Goal: Information Seeking & Learning: Check status

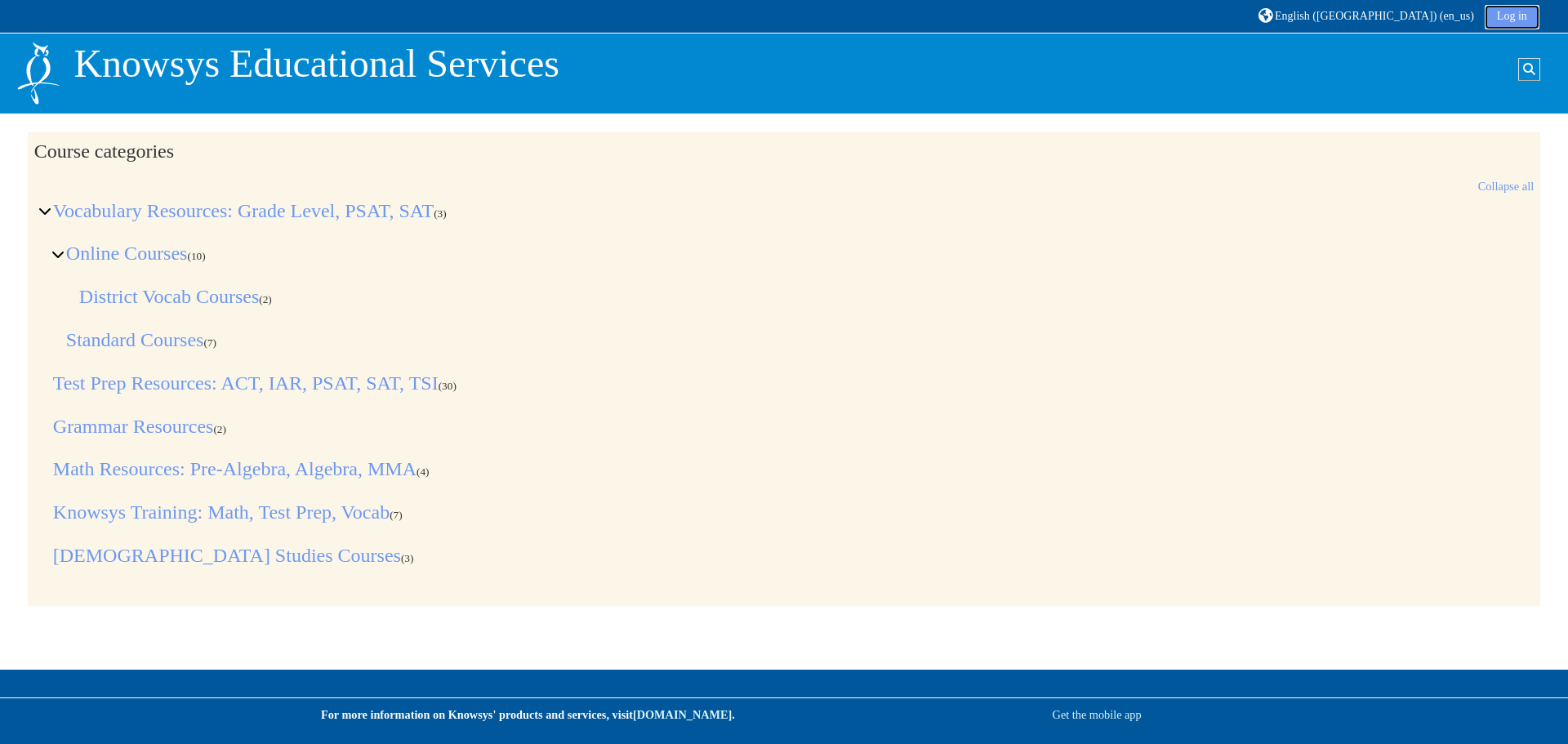
click at [1488, 16] on link "Log in" at bounding box center [1511, 17] width 55 height 25
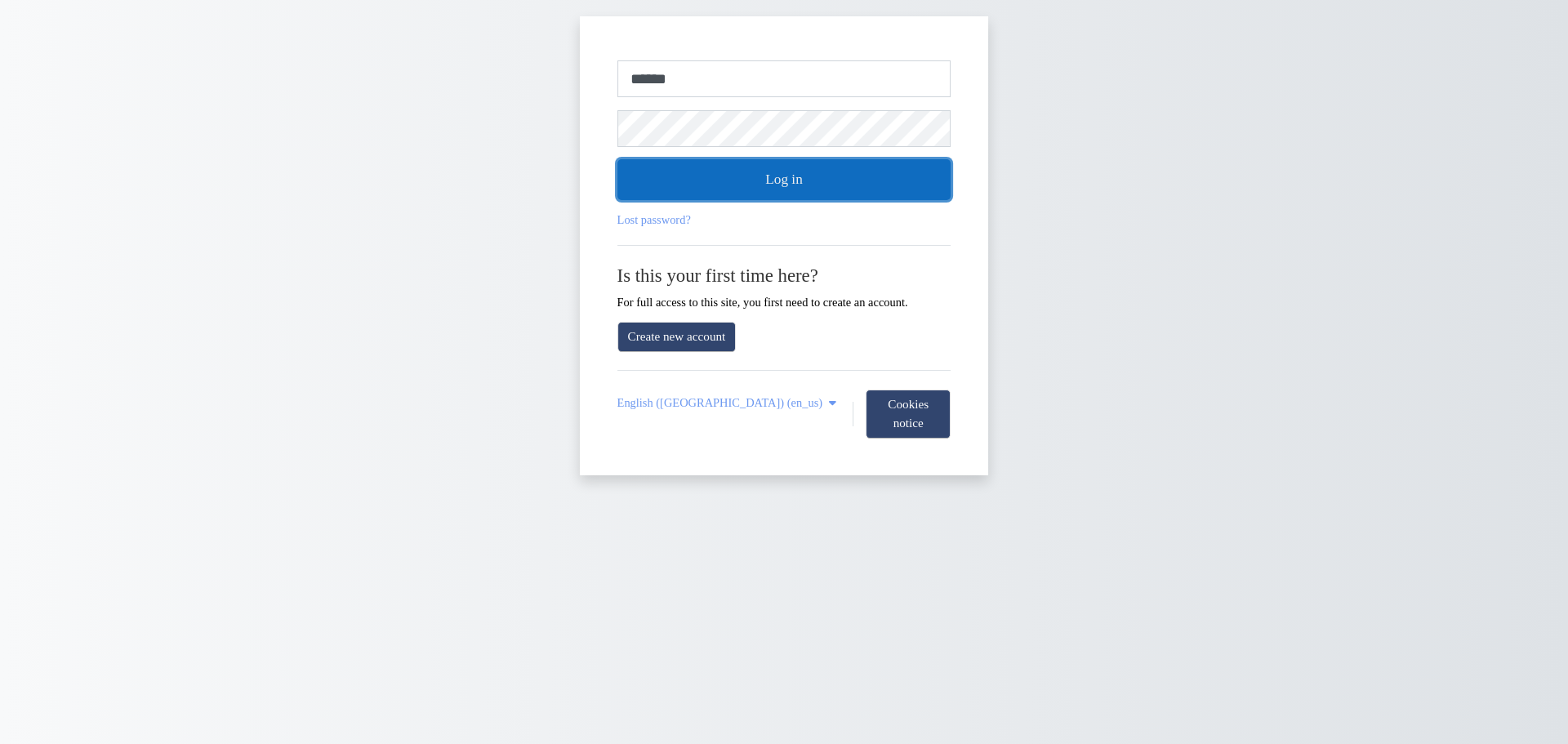
click at [892, 191] on button "Log in" at bounding box center [784, 179] width 334 height 41
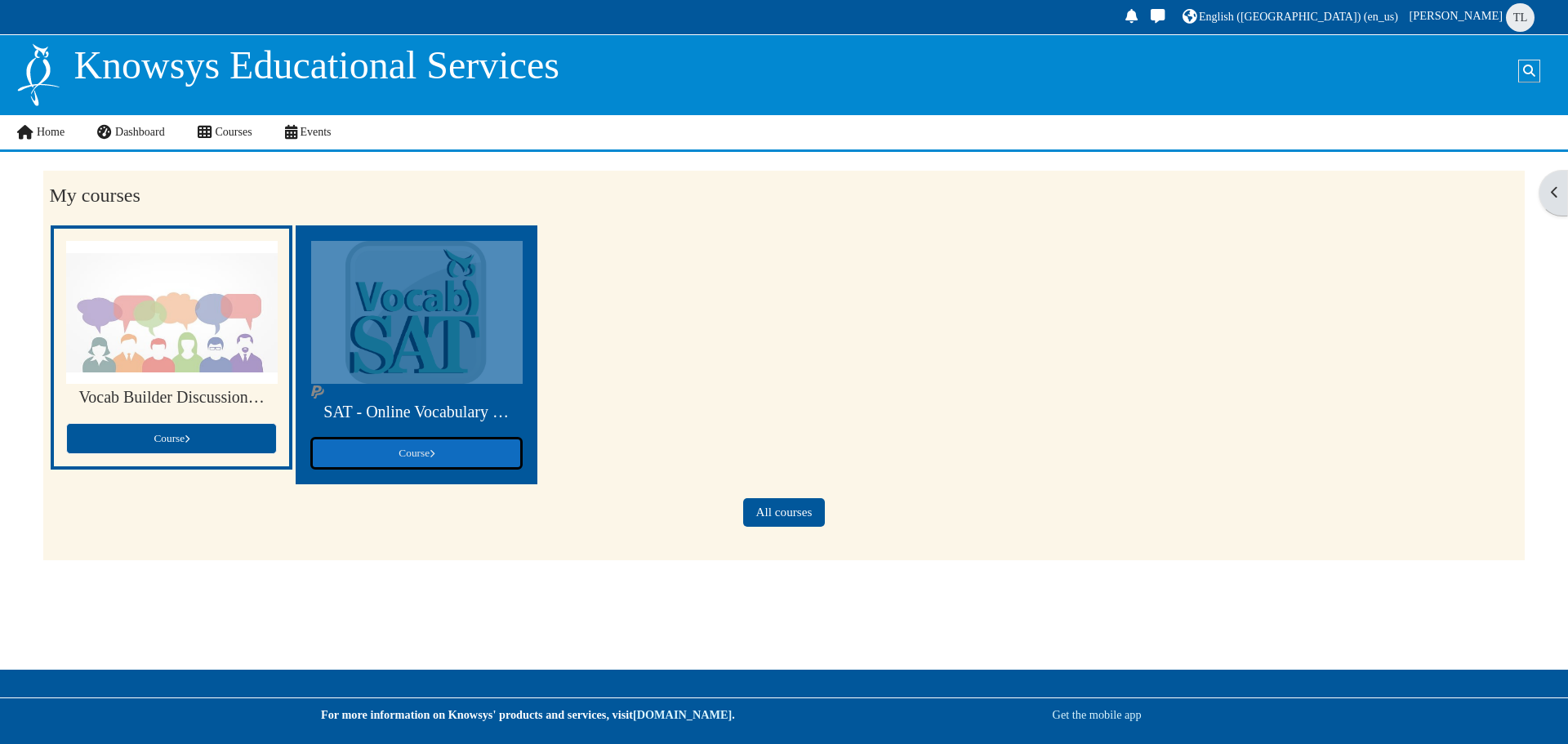
click at [476, 452] on link "Course" at bounding box center [417, 453] width 211 height 31
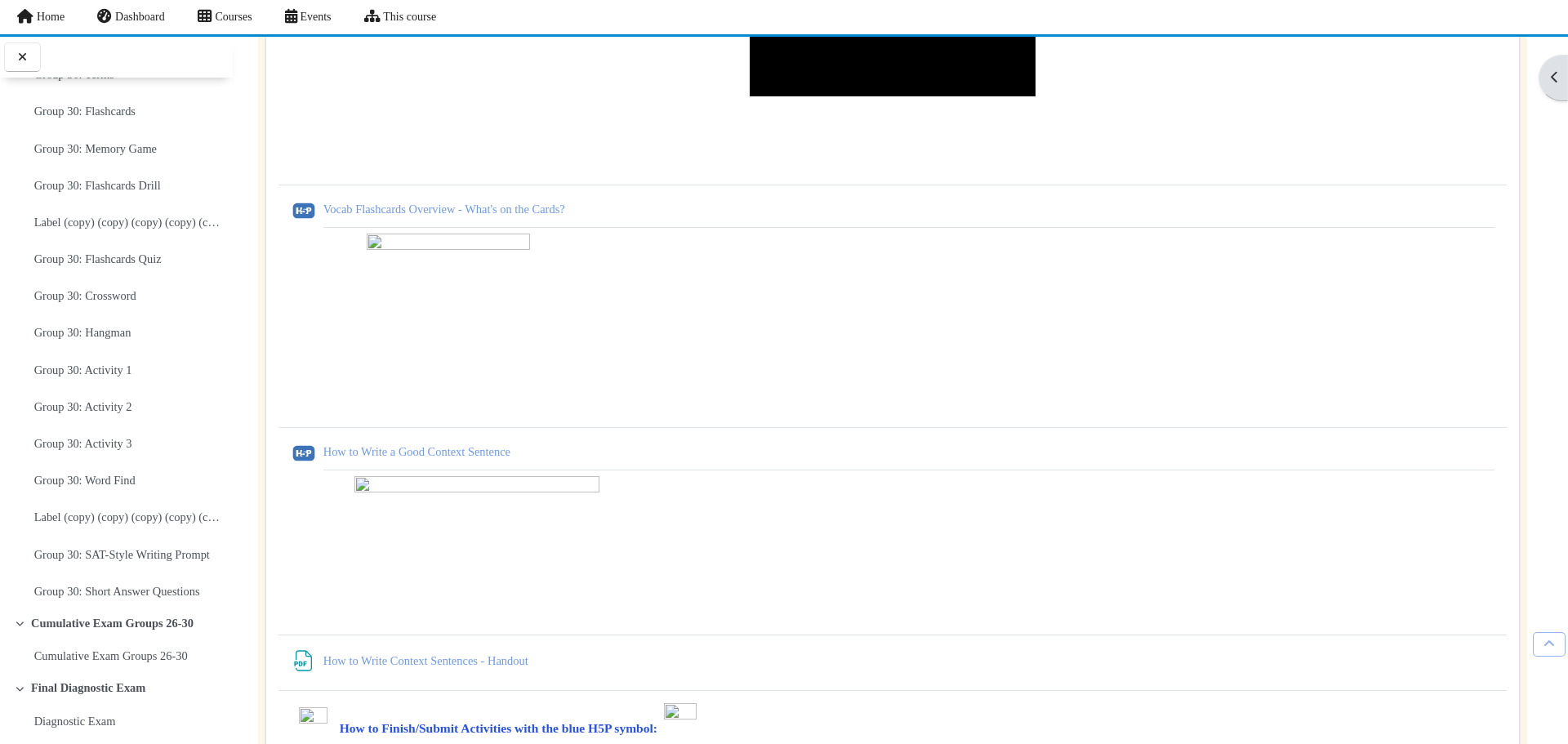
scroll to position [21, 0]
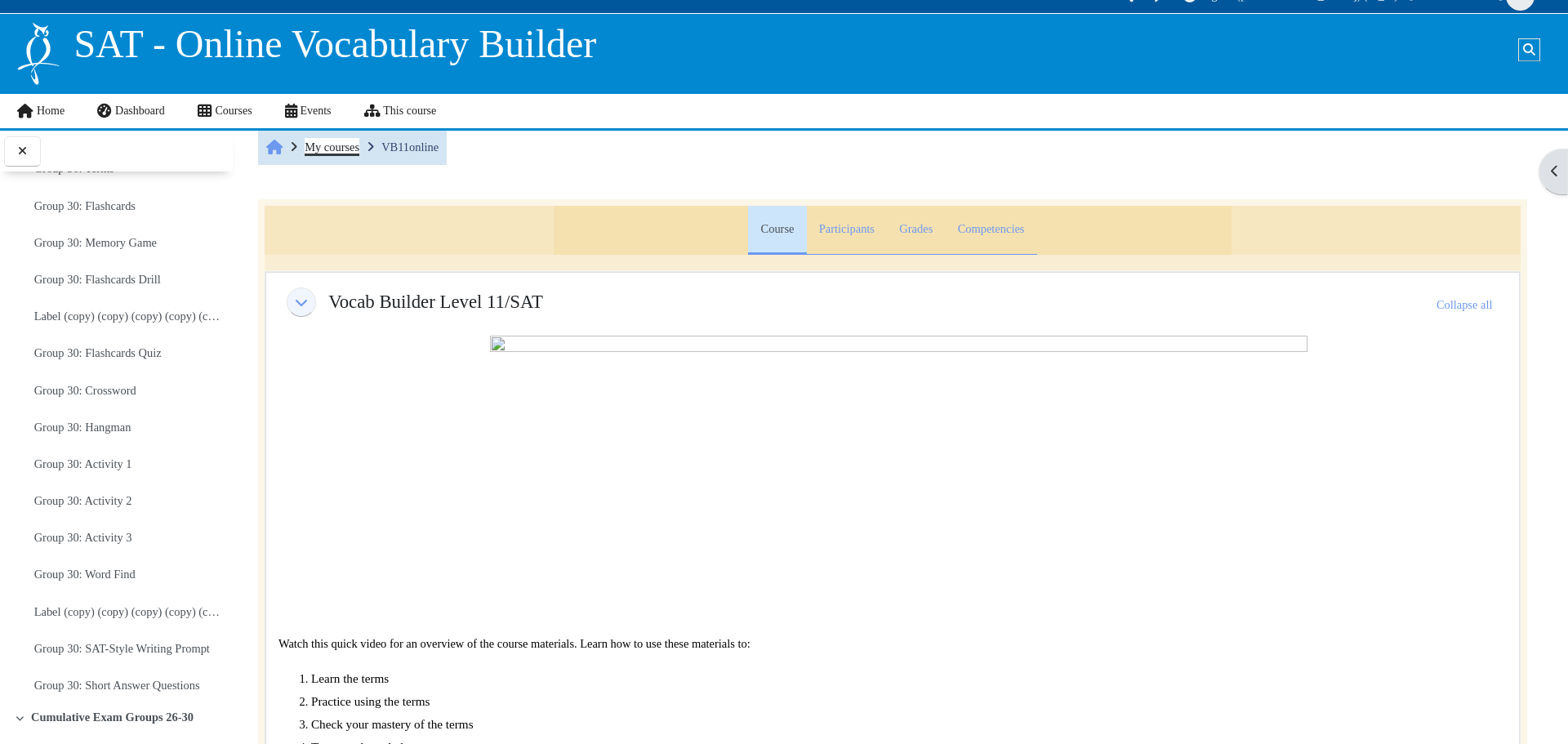
click at [358, 152] on span "My courses" at bounding box center [331, 147] width 55 height 13
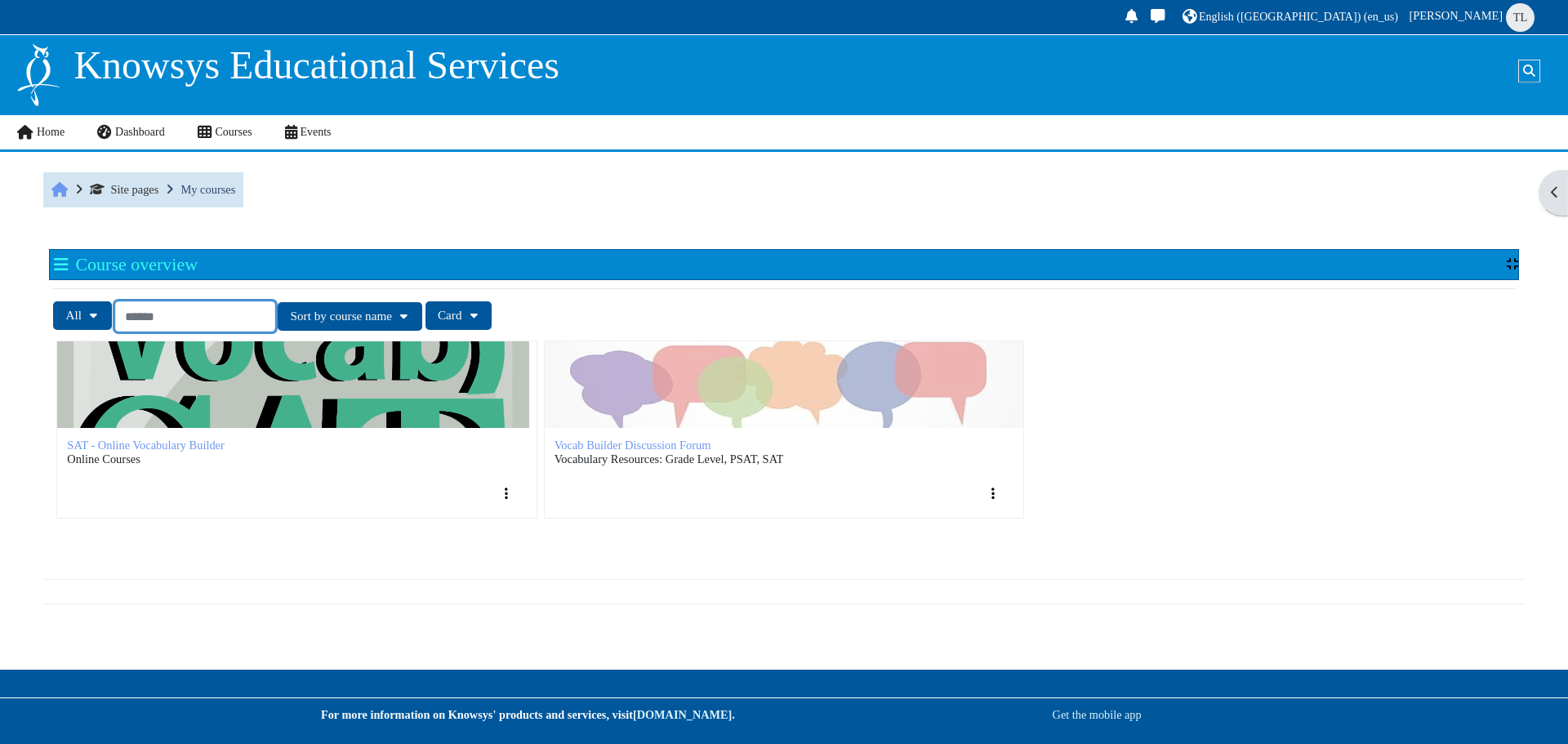
click at [216, 323] on input "Search courses" at bounding box center [194, 316] width 160 height 30
click at [97, 311] on button "All" at bounding box center [81, 316] width 58 height 29
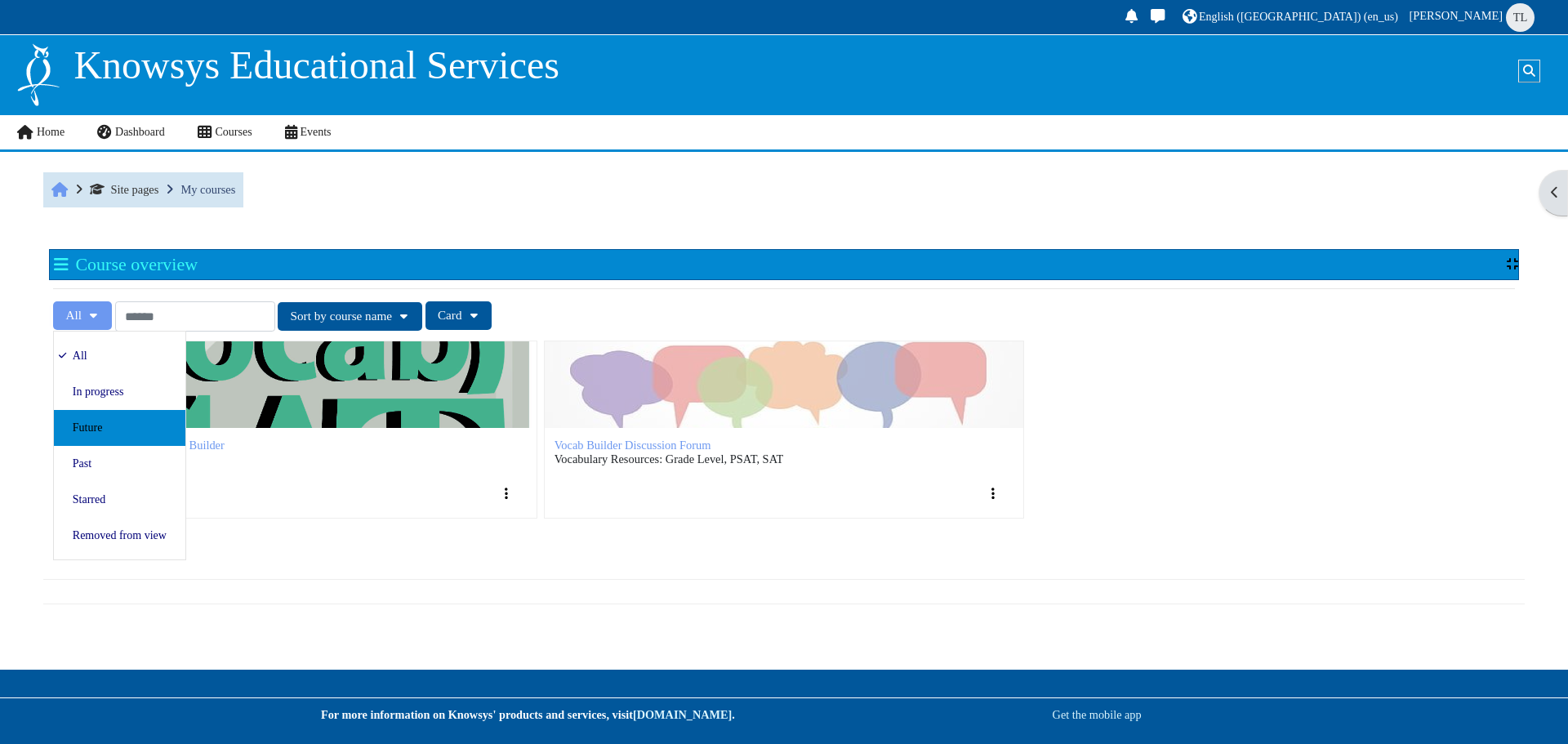
click at [94, 427] on link "Future" at bounding box center [119, 428] width 131 height 36
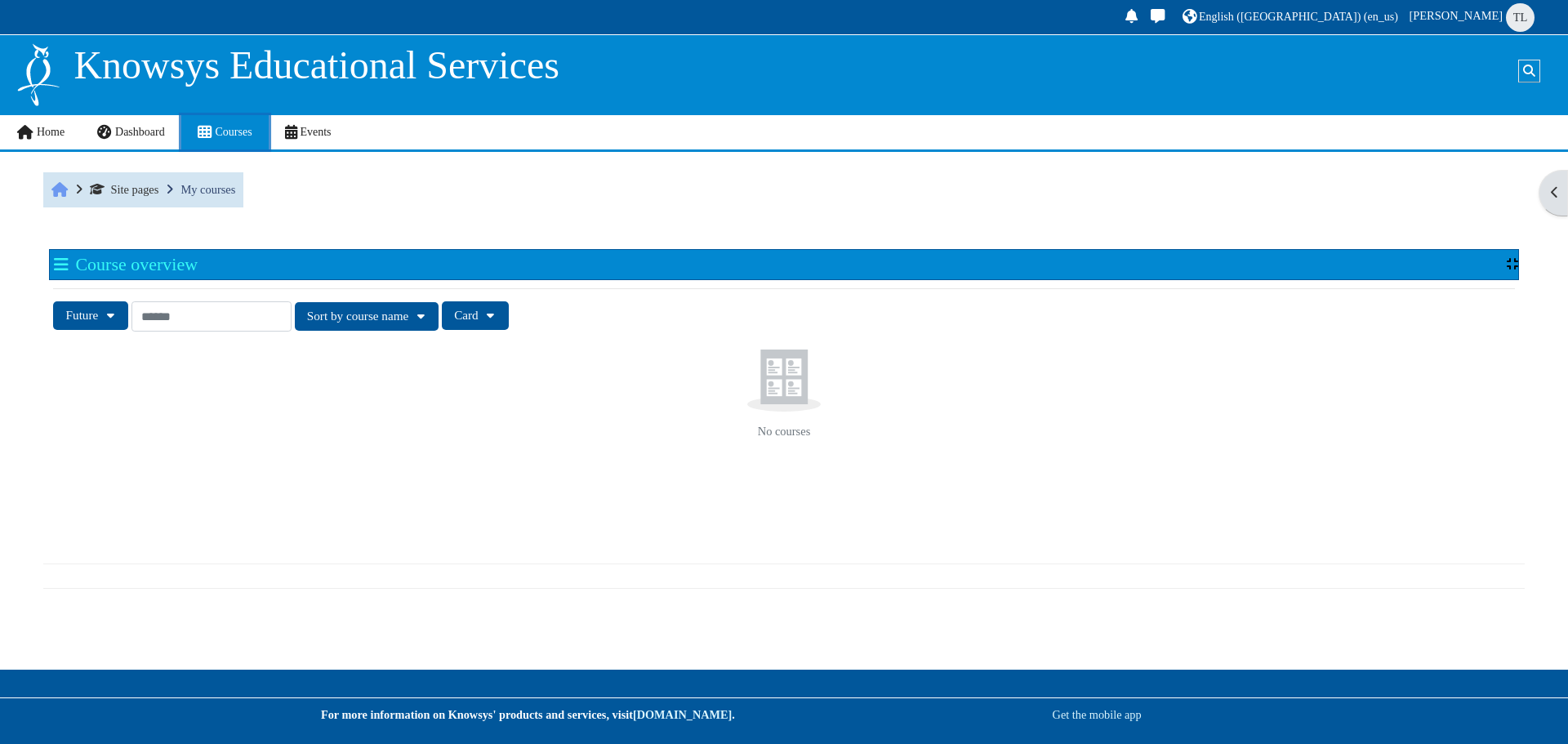
click at [229, 127] on span "Courses" at bounding box center [233, 131] width 36 height 12
click at [148, 133] on span "Dashboard" at bounding box center [140, 131] width 50 height 12
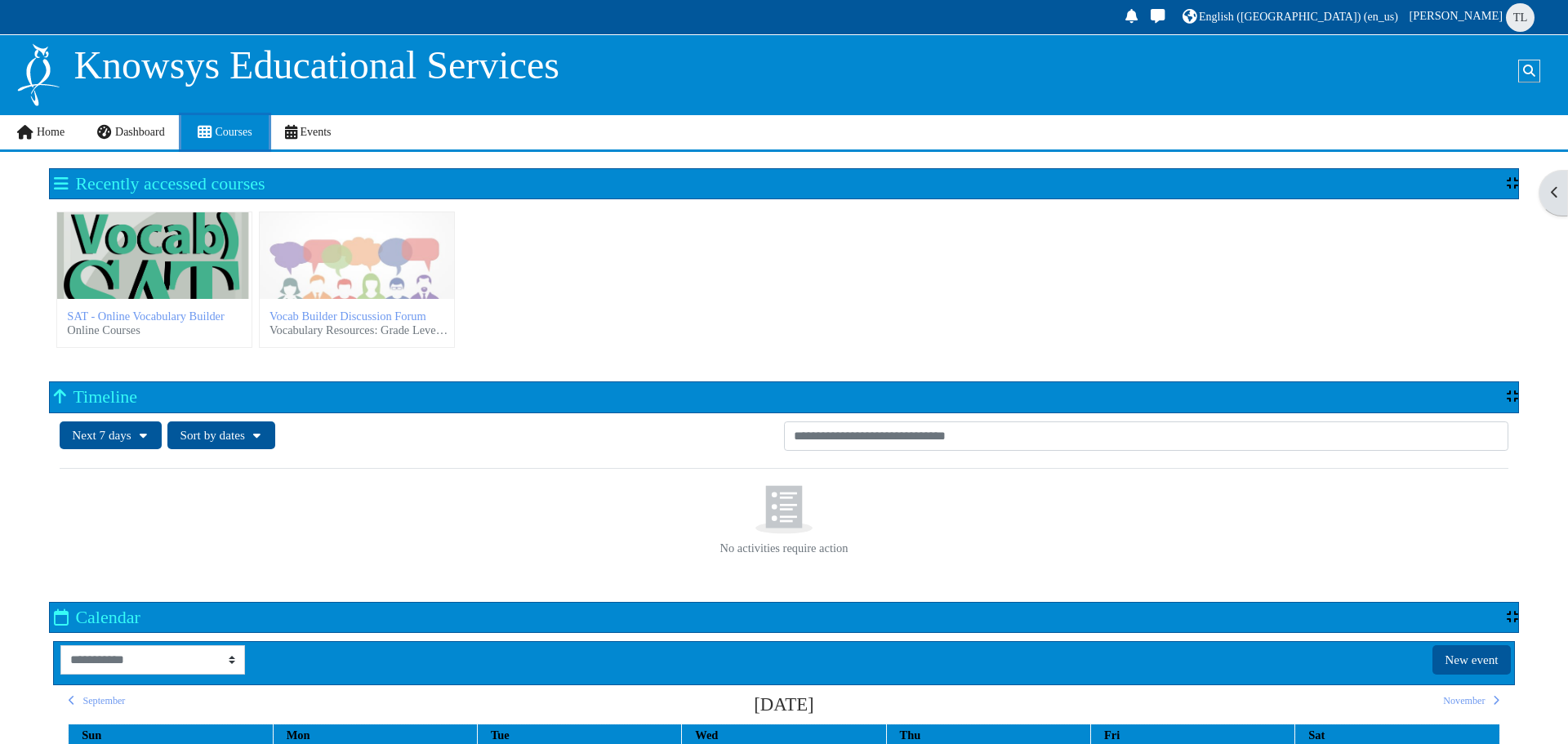
click at [245, 138] on span "Courses" at bounding box center [233, 131] width 36 height 12
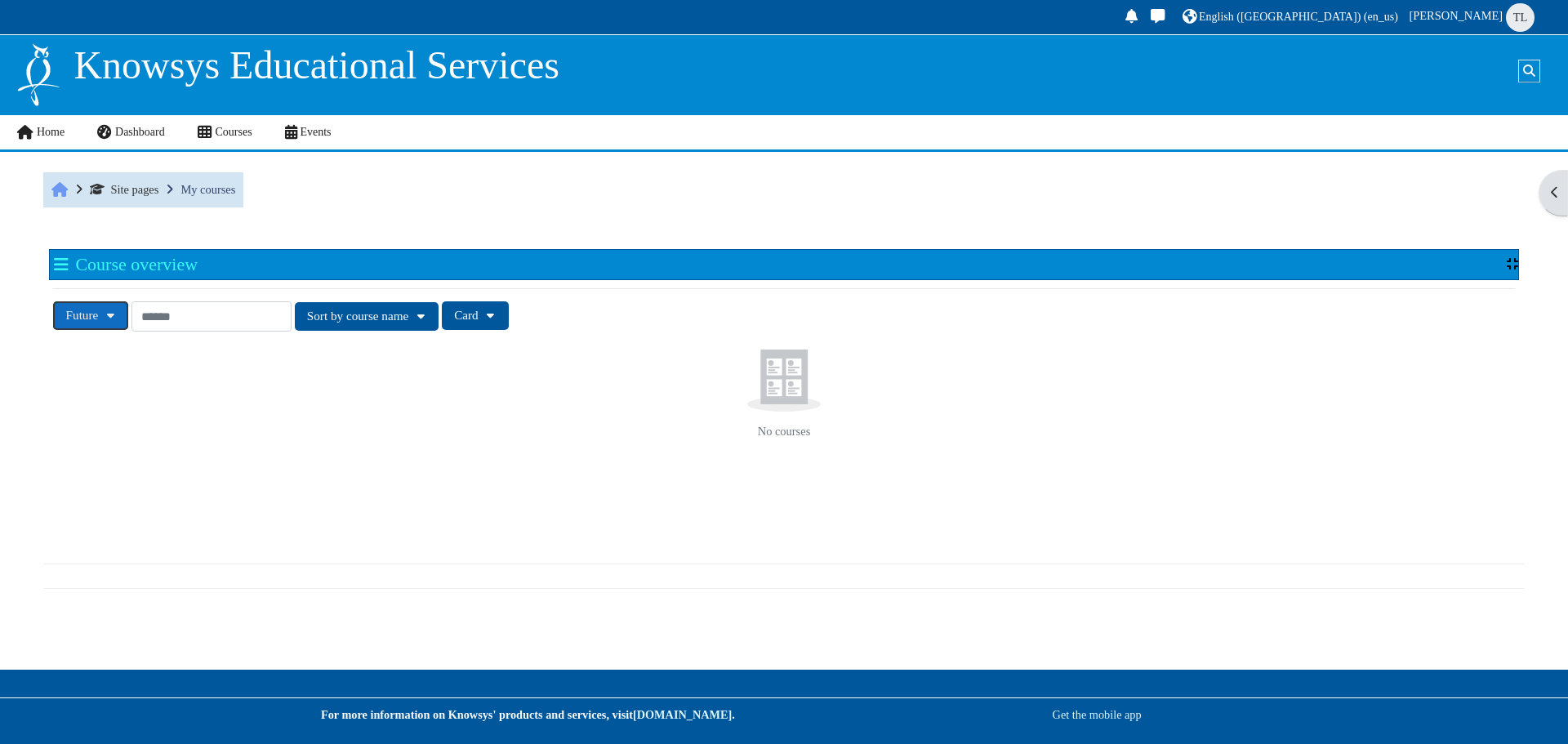
click at [119, 318] on button "Future" at bounding box center [90, 316] width 75 height 29
click at [57, 268] on h2 "Course overview" at bounding box center [125, 263] width 144 height 20
click at [61, 272] on h2 "Course overview" at bounding box center [125, 263] width 144 height 20
click at [509, 327] on button "Card" at bounding box center [475, 316] width 67 height 29
click at [440, 318] on button "Sort by course name" at bounding box center [367, 316] width 145 height 29
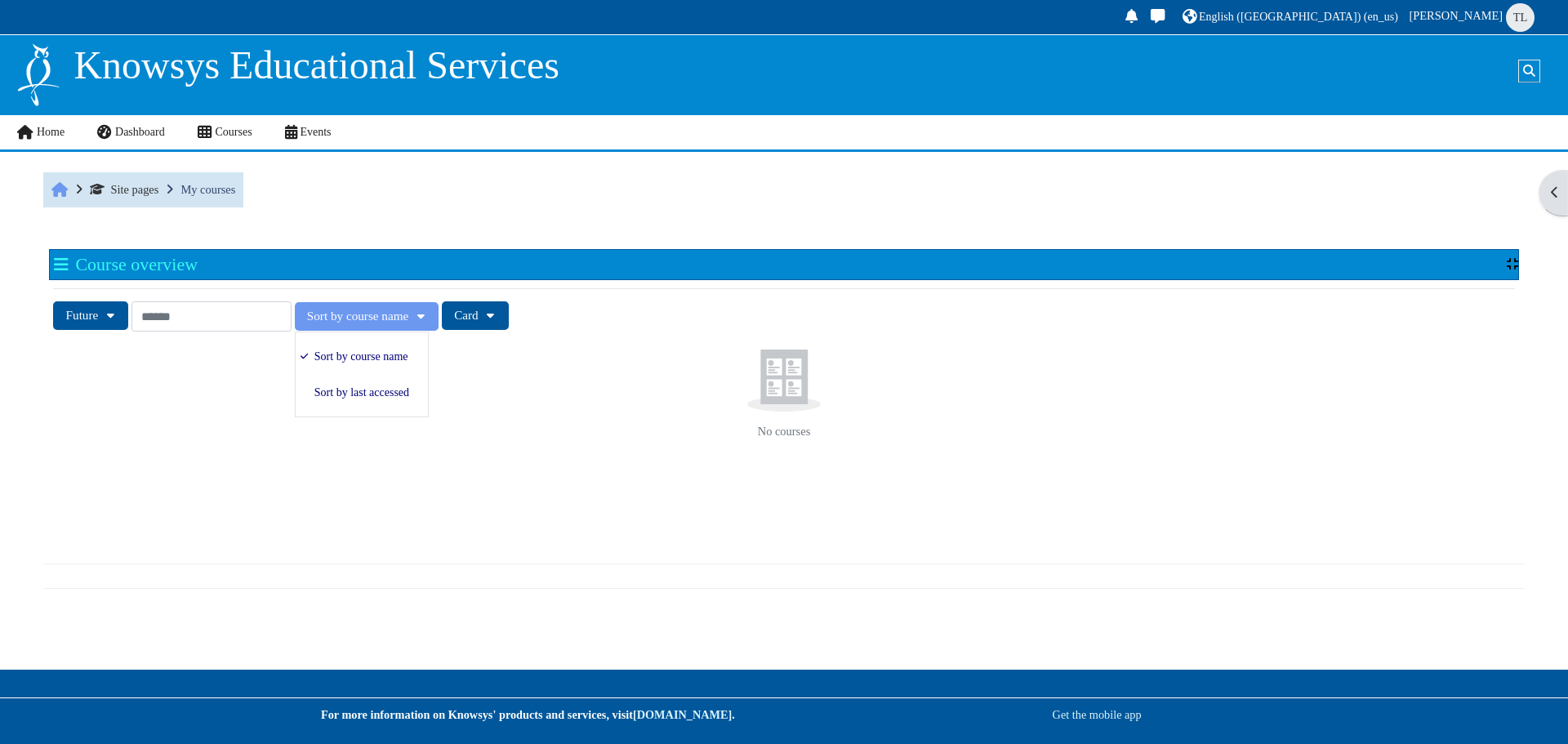
click at [515, 451] on div "No courses" at bounding box center [783, 427] width 1461 height 162
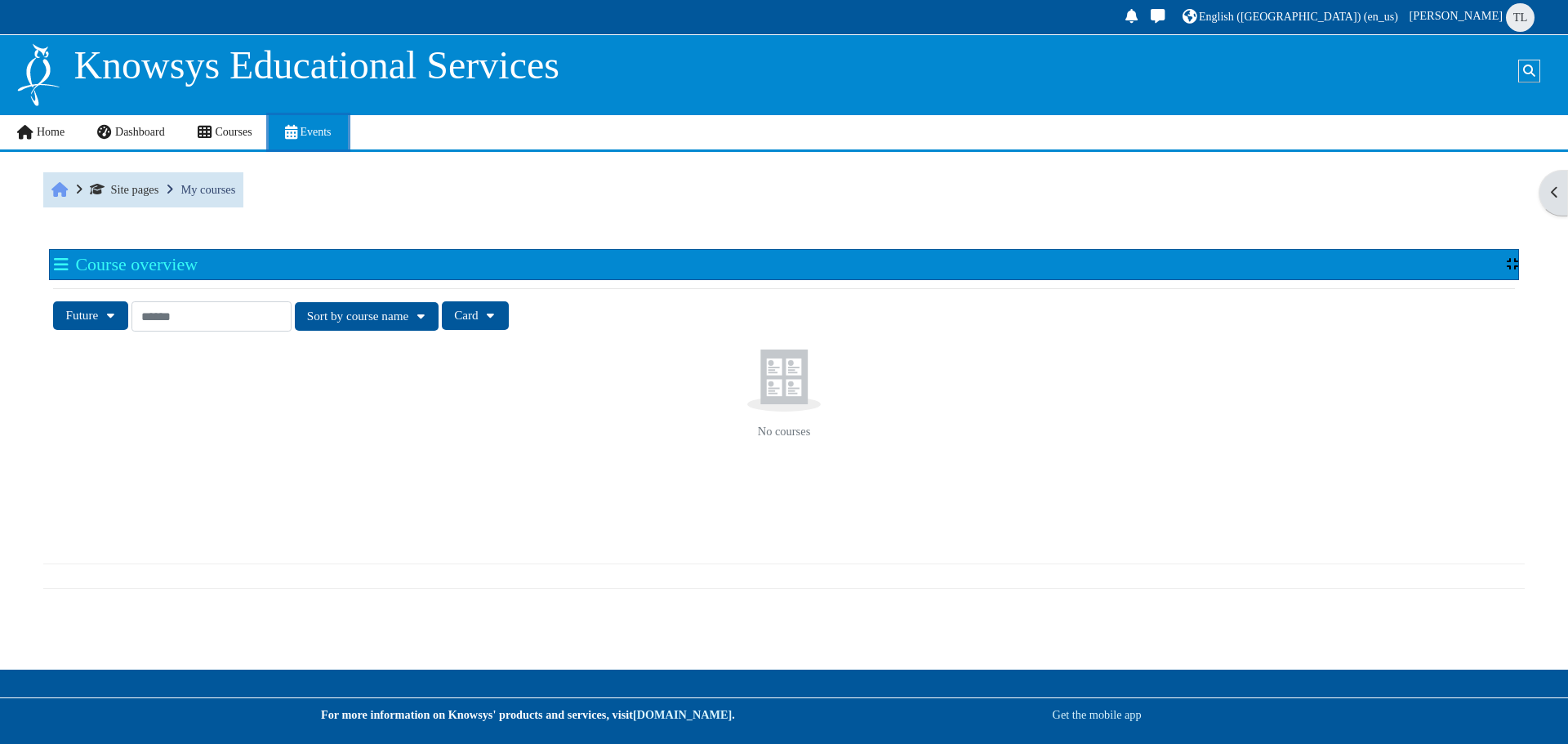
click at [285, 133] on span "Site links" at bounding box center [291, 132] width 12 height 1
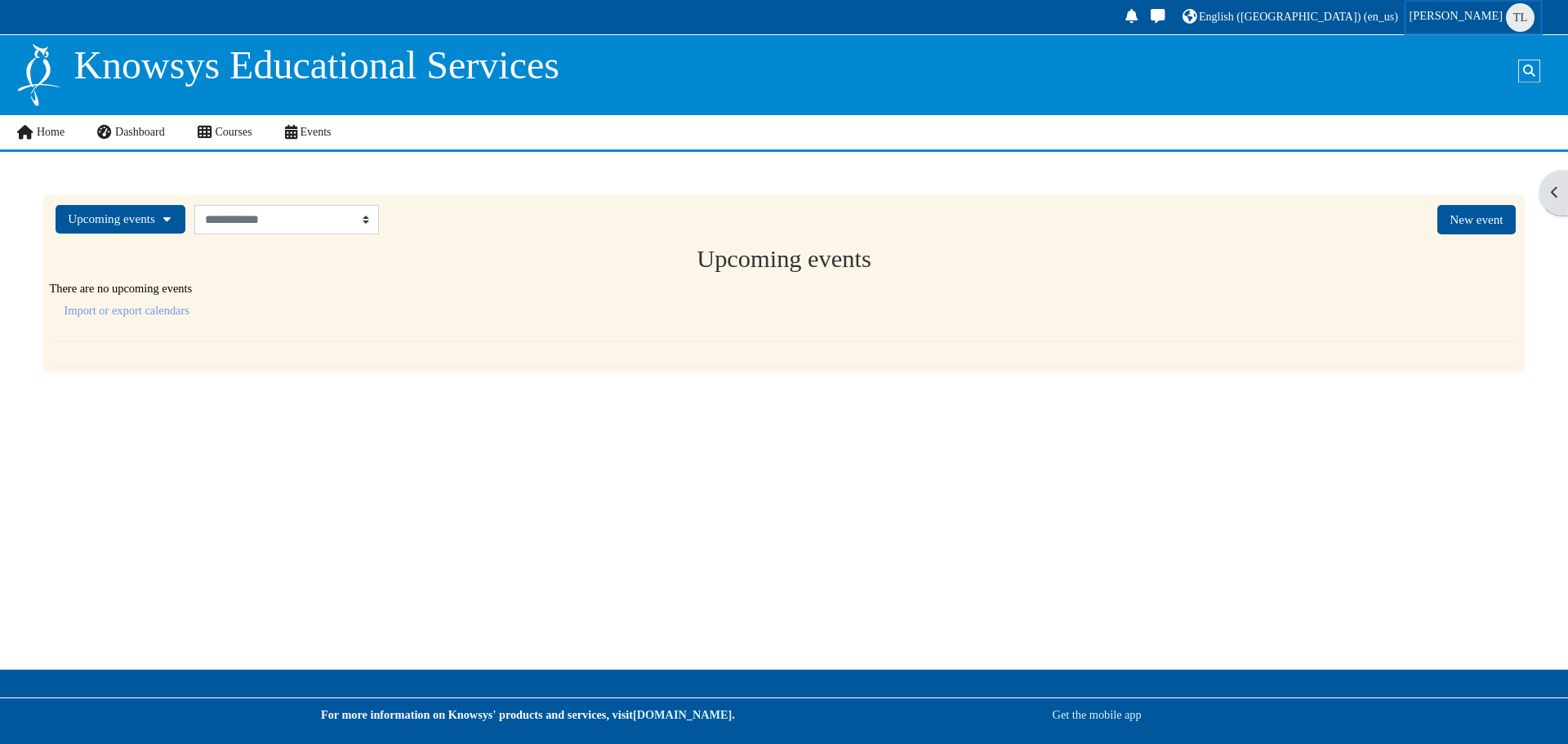
click at [1521, 25] on span "TL" at bounding box center [1520, 17] width 29 height 29
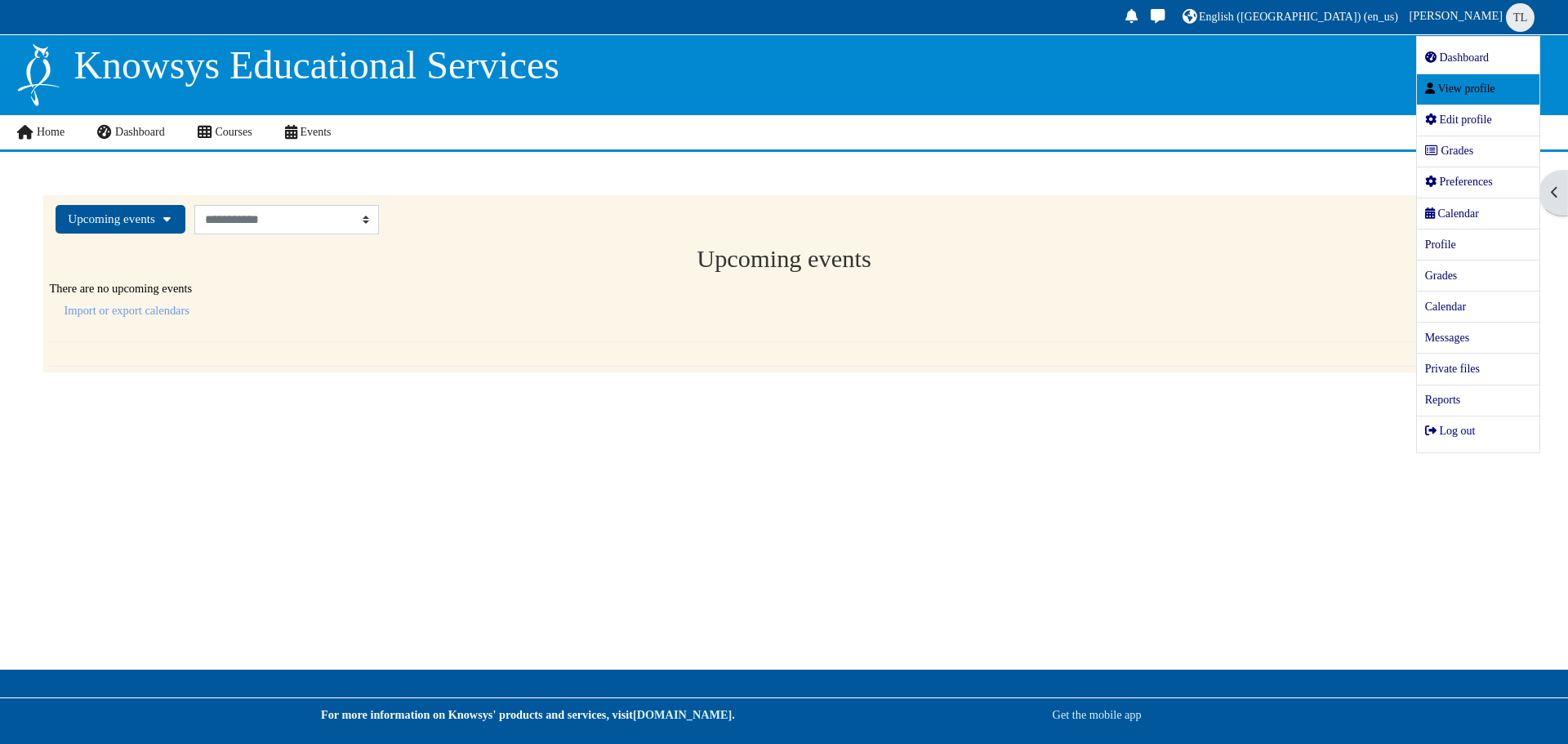
click at [1483, 92] on span "View profile" at bounding box center [1460, 88] width 70 height 12
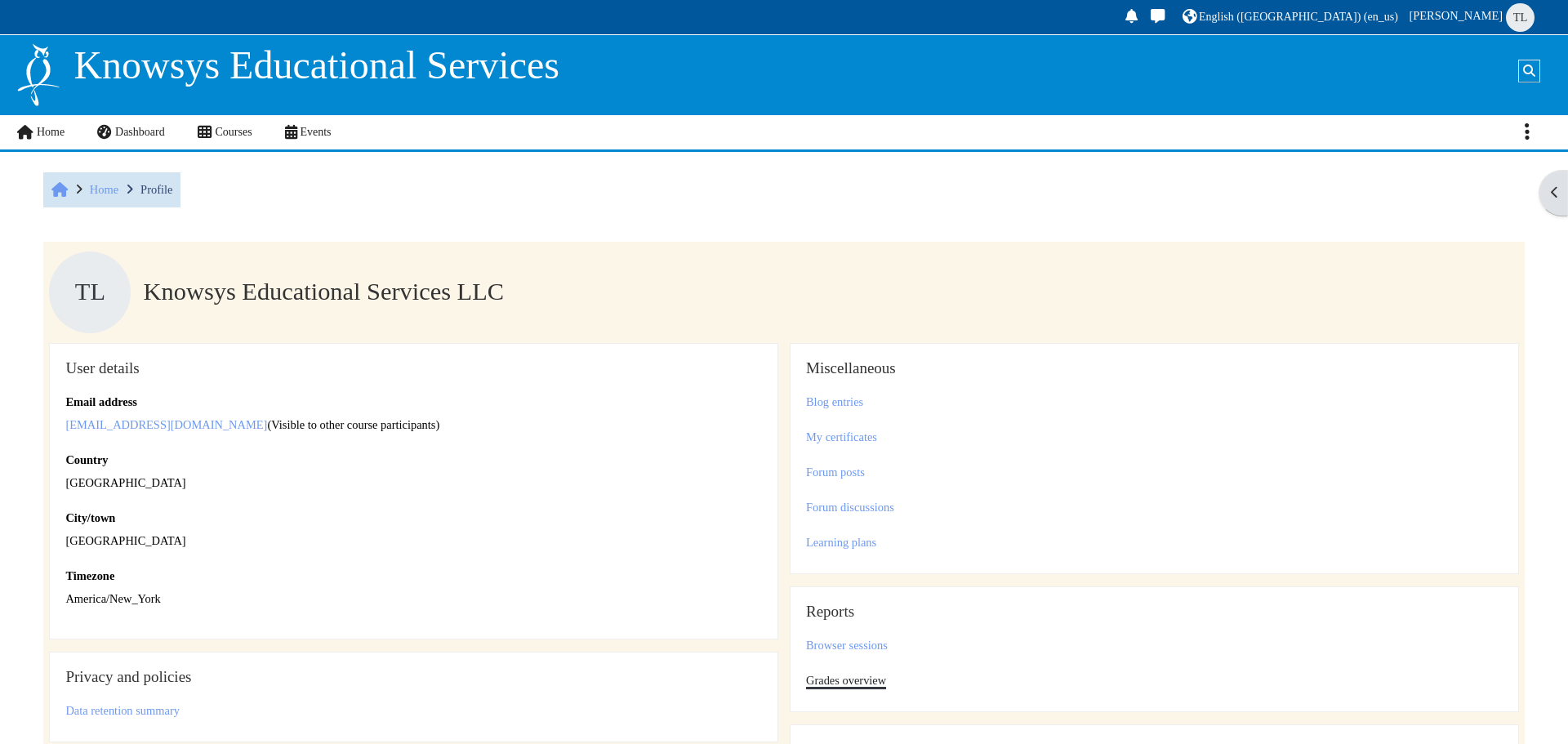
click at [859, 678] on link "Grades overview" at bounding box center [846, 680] width 80 height 13
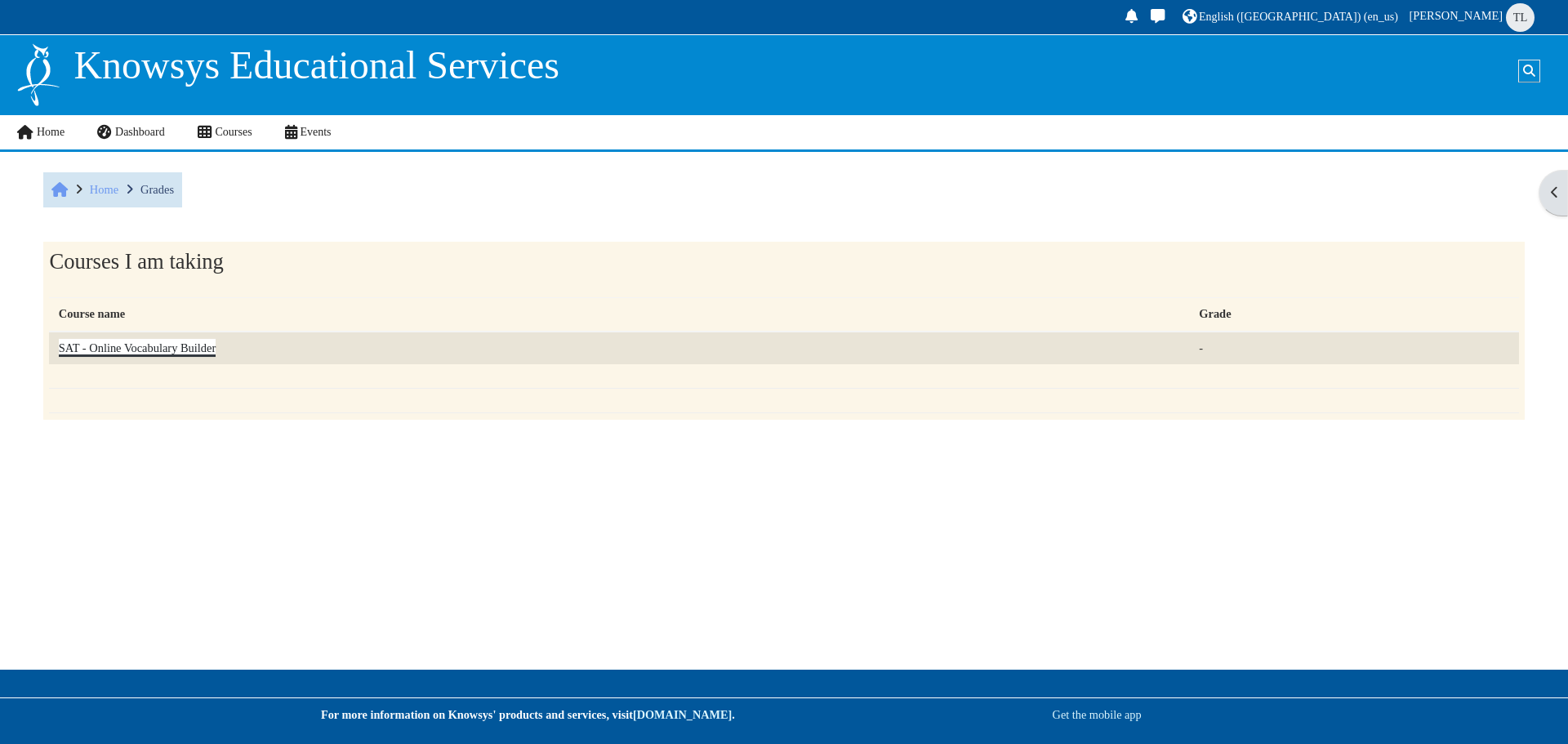
click at [180, 352] on link "SAT - Online Vocabulary Builder" at bounding box center [137, 348] width 157 height 13
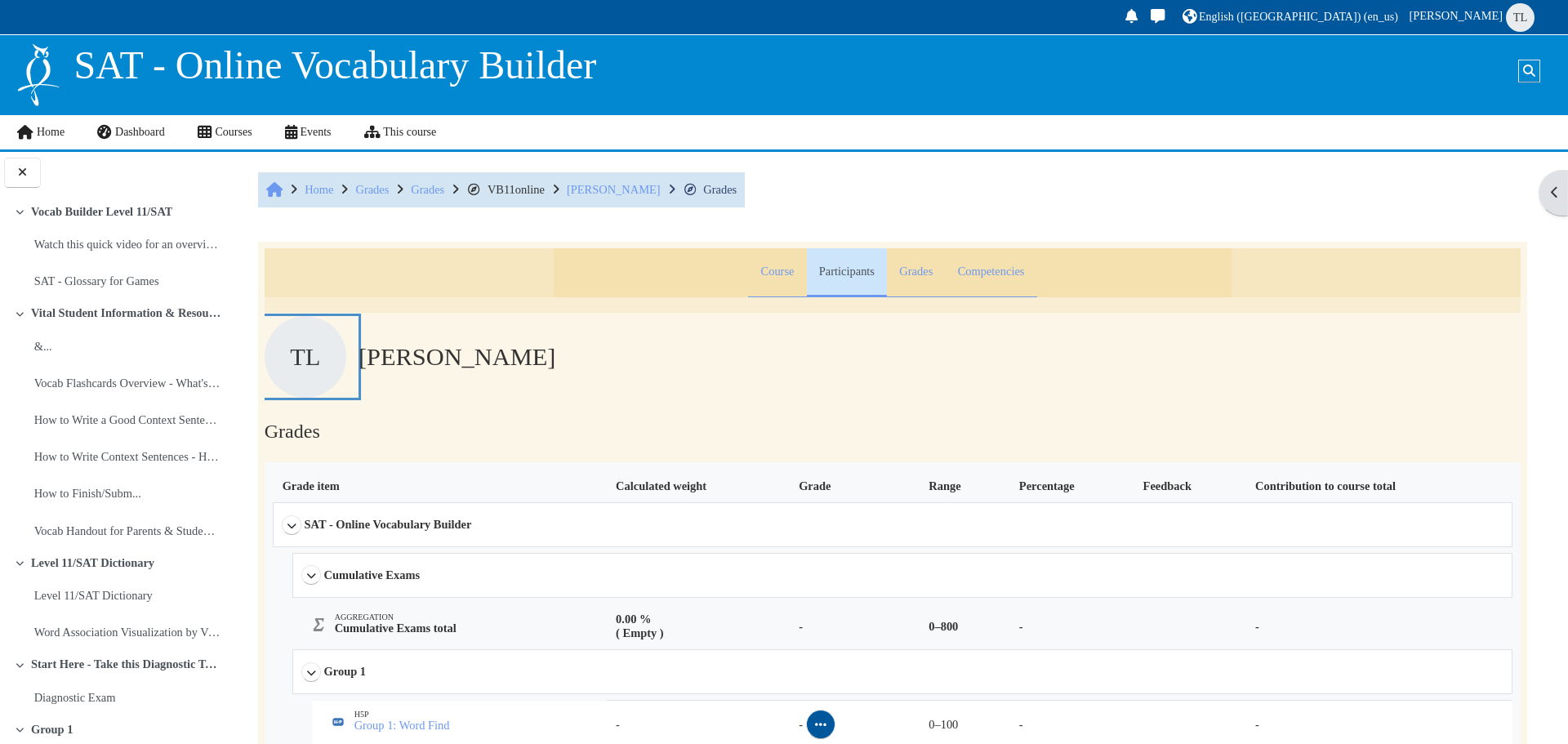
click at [300, 363] on span "TL" at bounding box center [305, 356] width 81 height 81
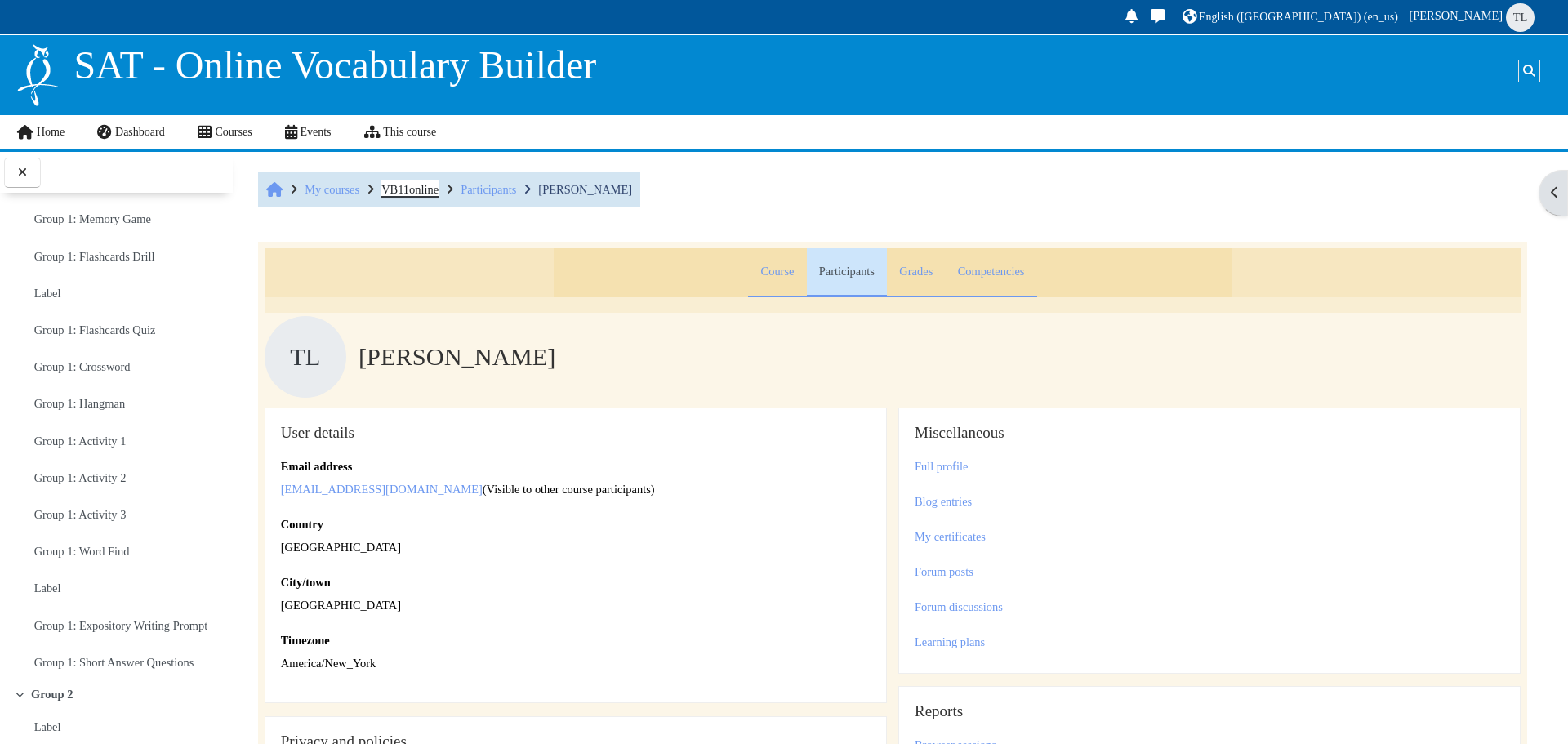
click at [433, 186] on span "VB11online" at bounding box center [410, 190] width 57 height 13
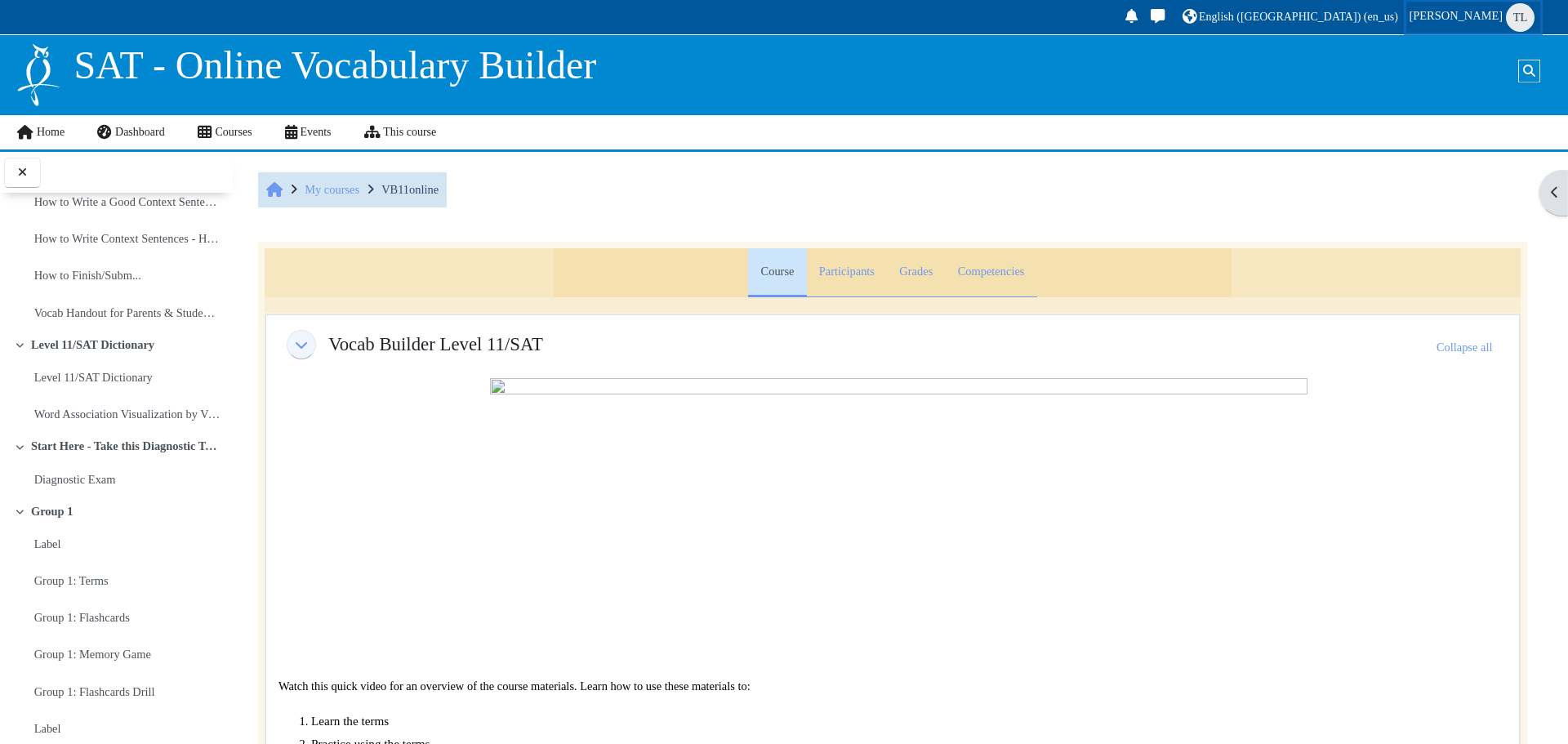
click at [1478, 16] on span "Tina Le" at bounding box center [1456, 15] width 94 height 13
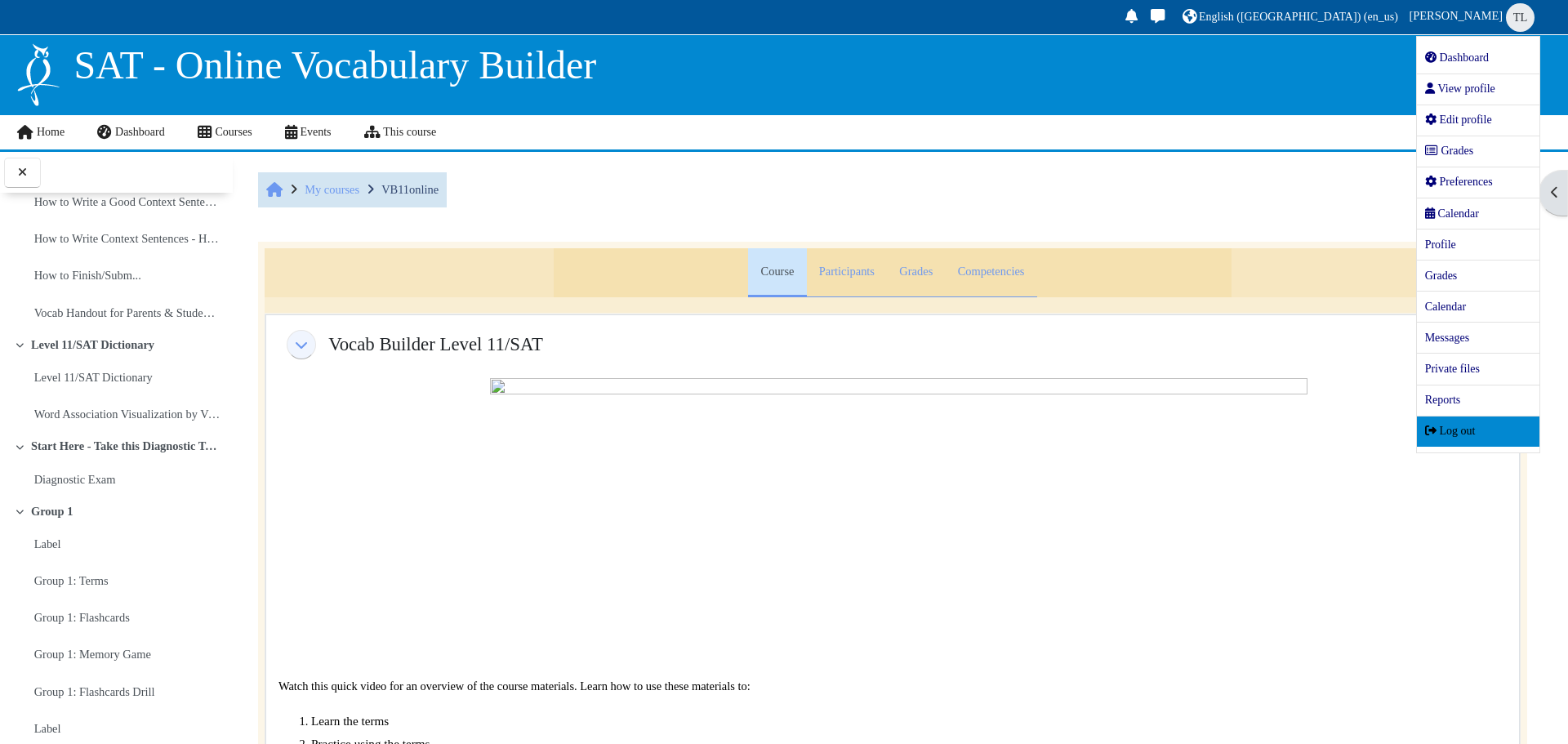
click at [1425, 433] on span at bounding box center [1431, 430] width 11 height 11
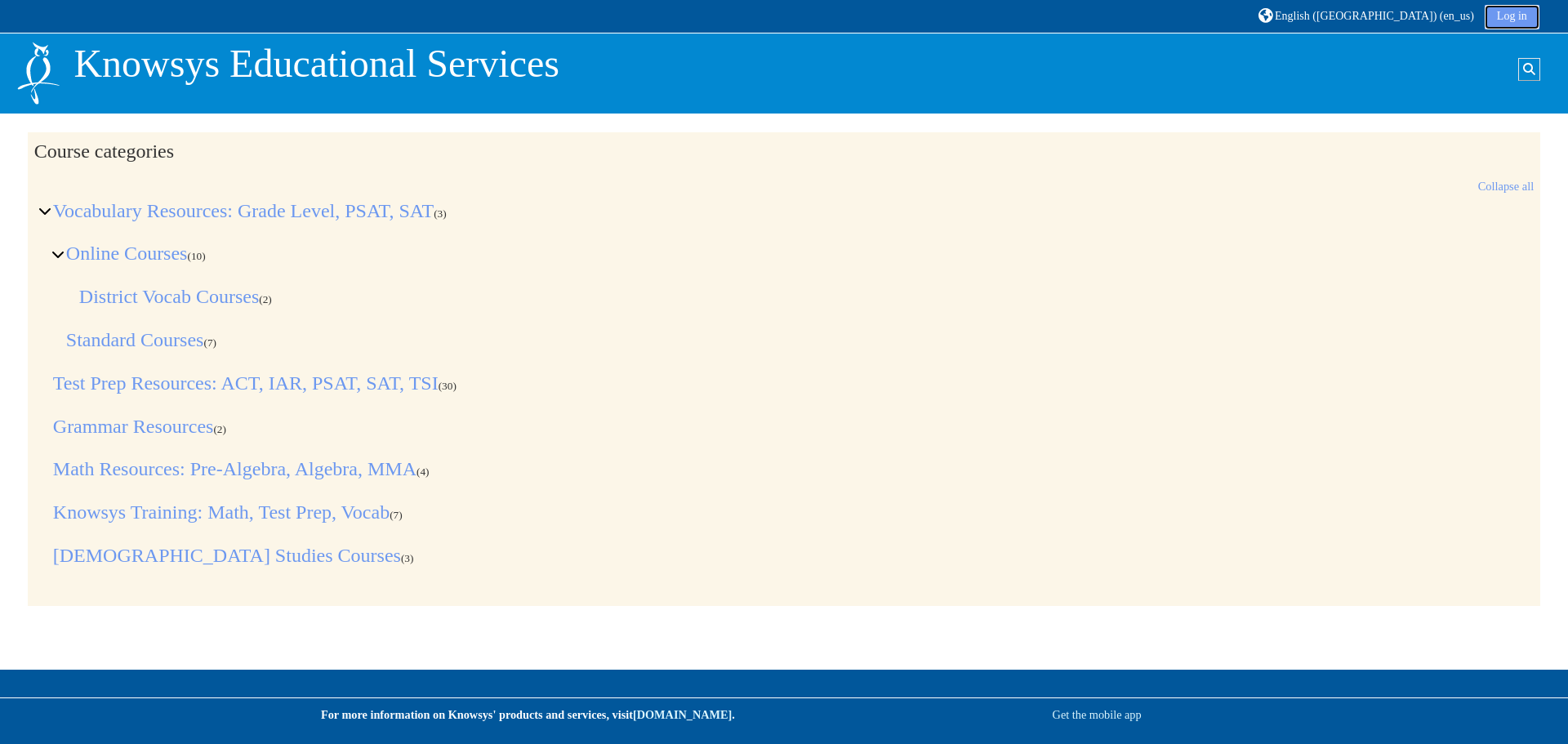
click at [1497, 20] on link "Log in" at bounding box center [1511, 17] width 55 height 25
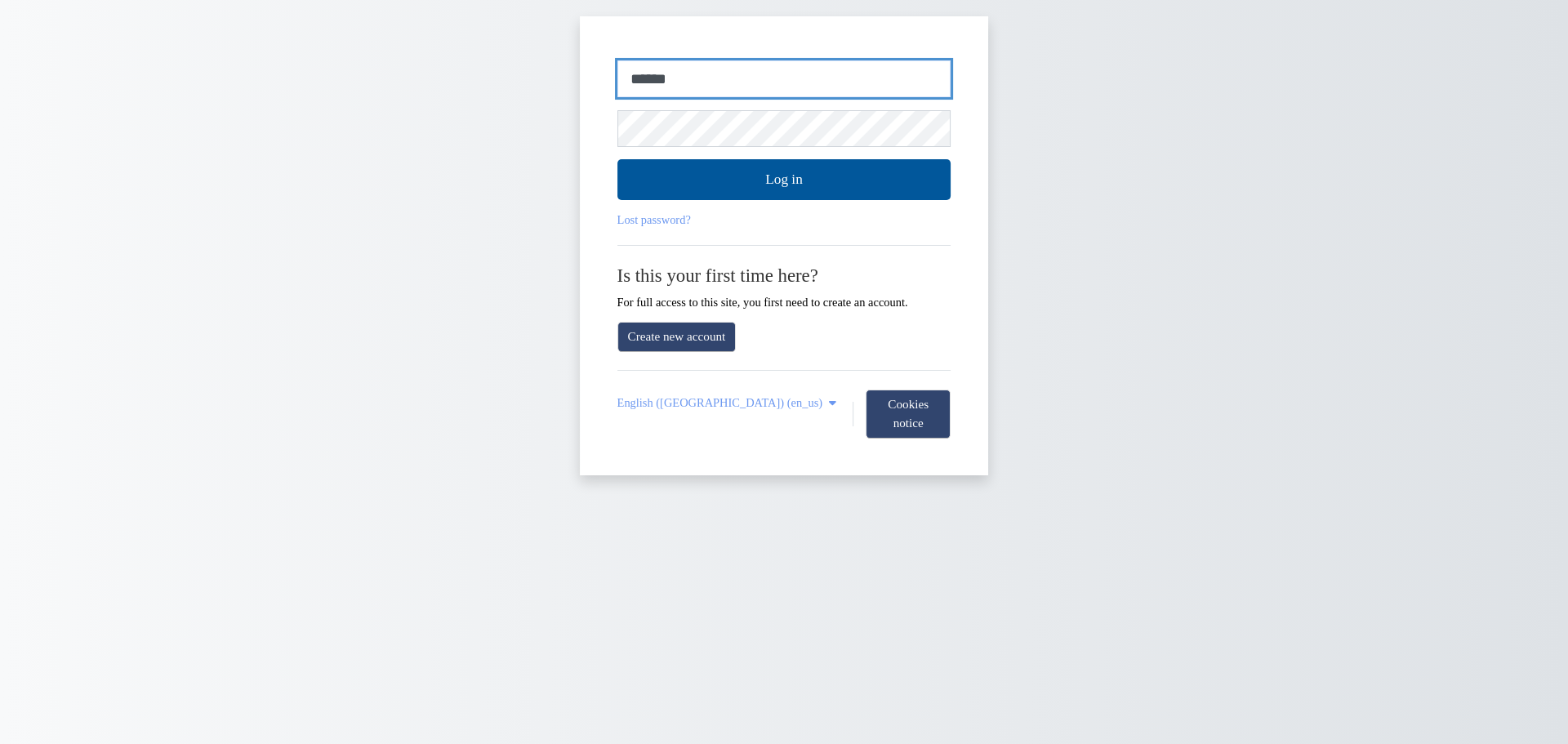
click at [906, 79] on input "******" at bounding box center [784, 79] width 334 height 37
type input "**********"
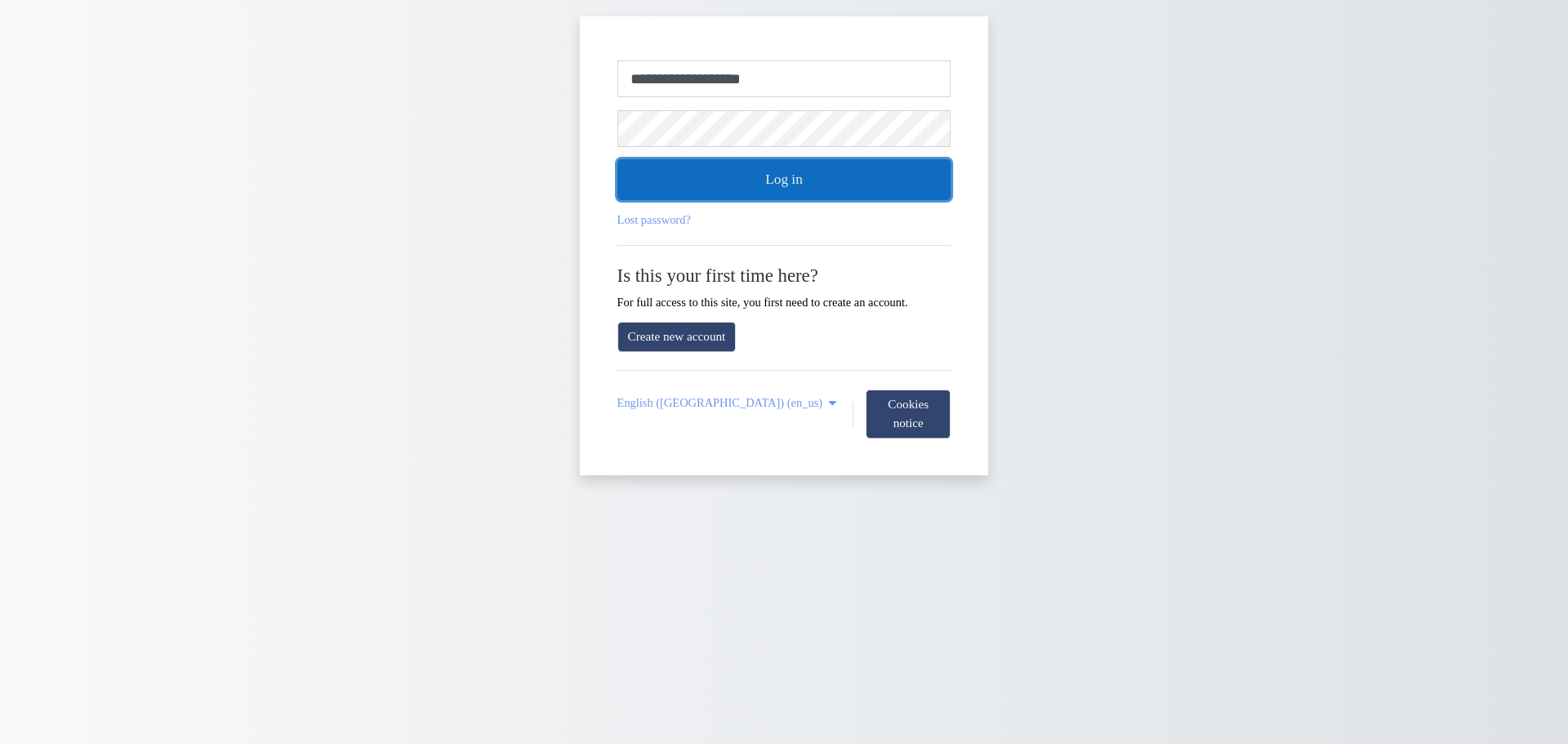
click at [840, 185] on button "Log in" at bounding box center [784, 179] width 334 height 41
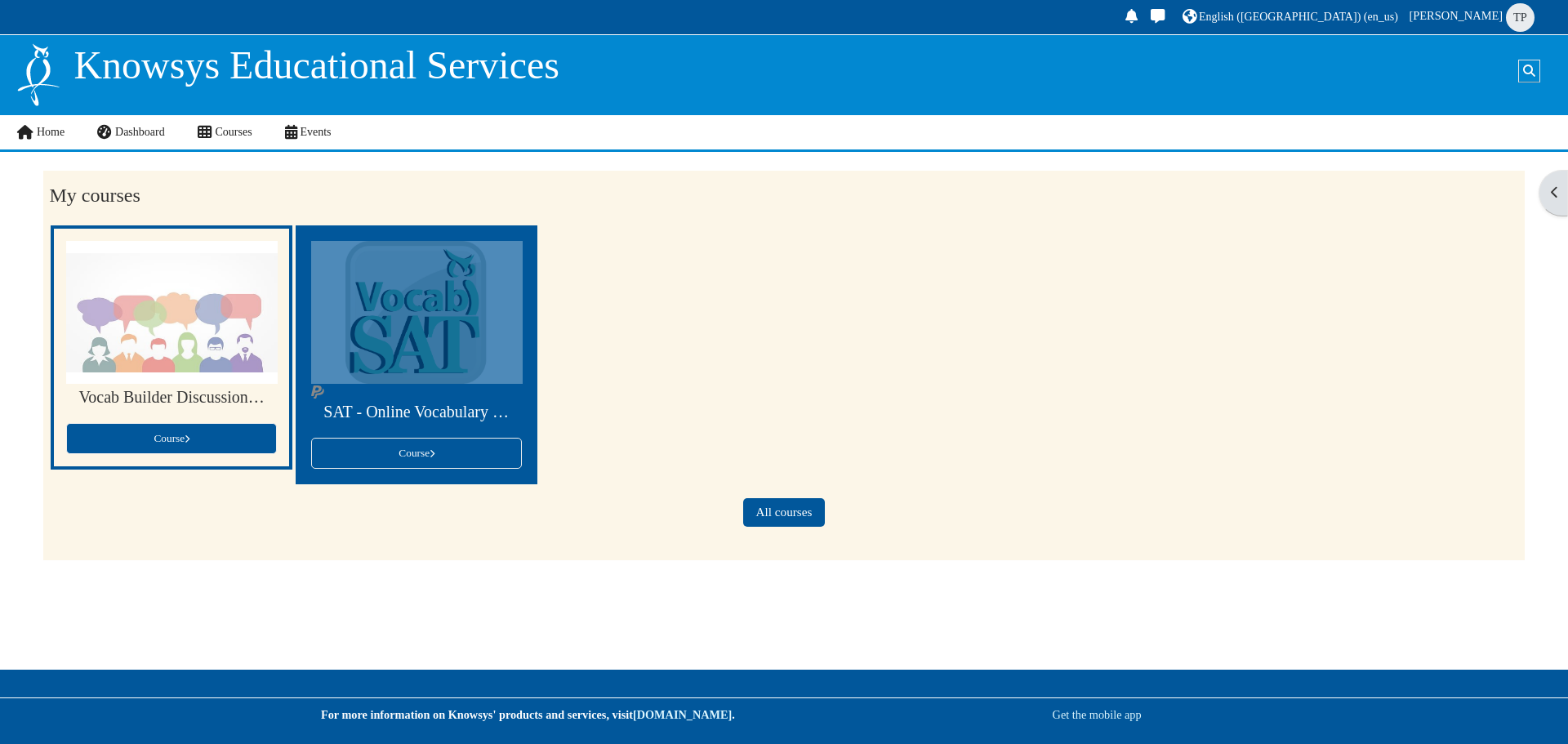
click at [404, 362] on div at bounding box center [417, 311] width 212 height 143
click at [410, 427] on div "SAT - Online Vocabulary Builder" at bounding box center [417, 417] width 211 height 39
click at [454, 453] on link "Course" at bounding box center [417, 453] width 211 height 31
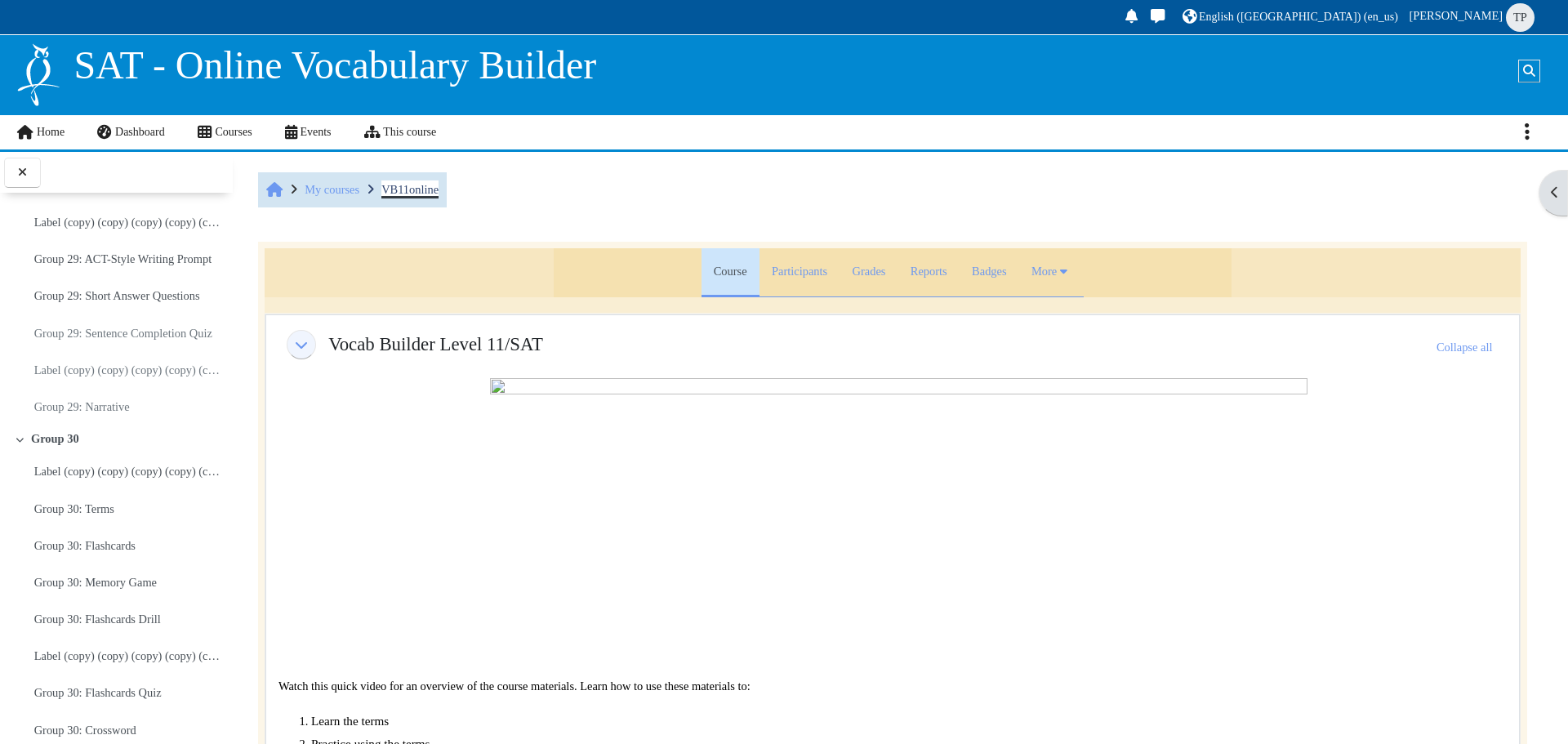
click at [411, 191] on span "VB11online" at bounding box center [410, 190] width 57 height 13
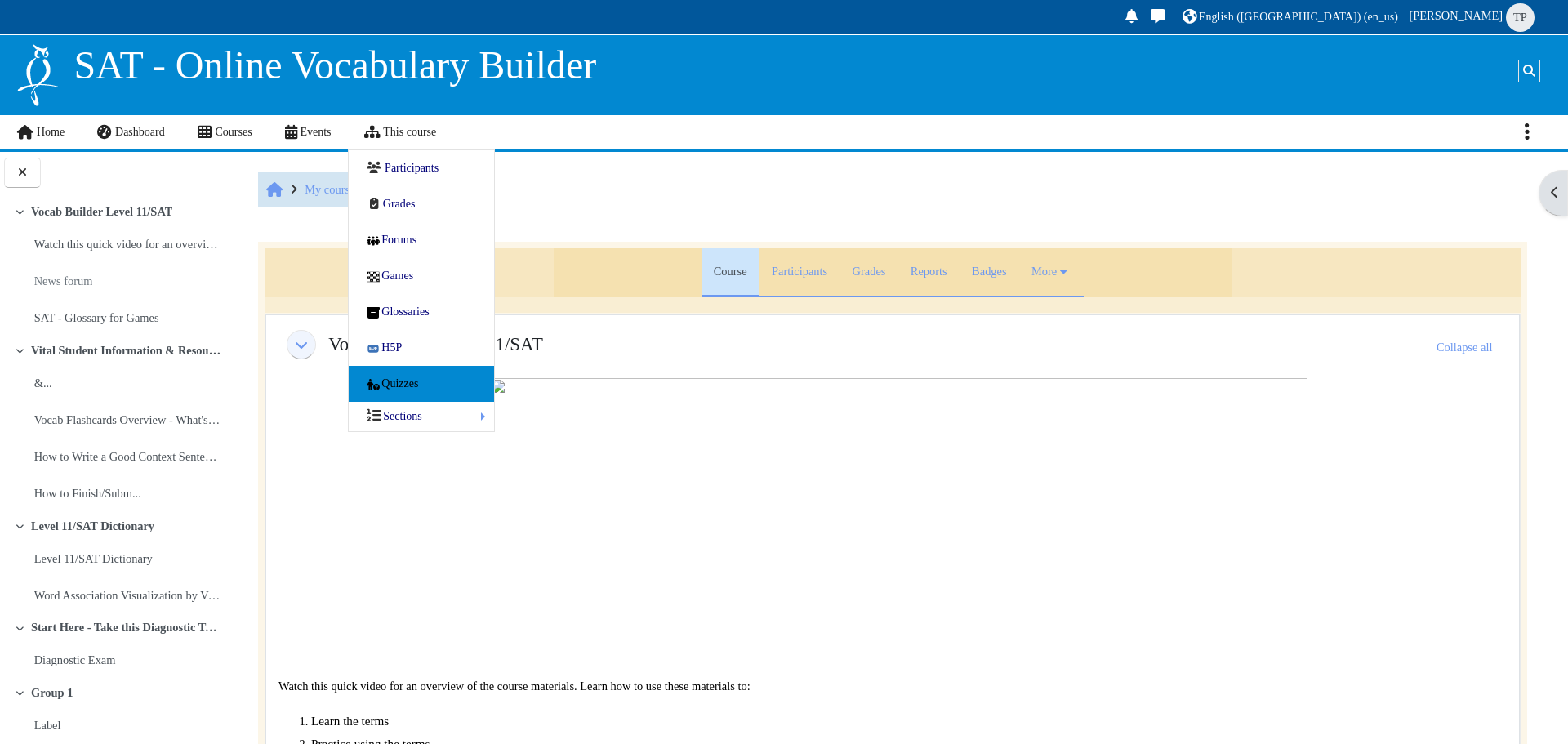
click at [382, 383] on span "Quizzes" at bounding box center [399, 383] width 36 height 12
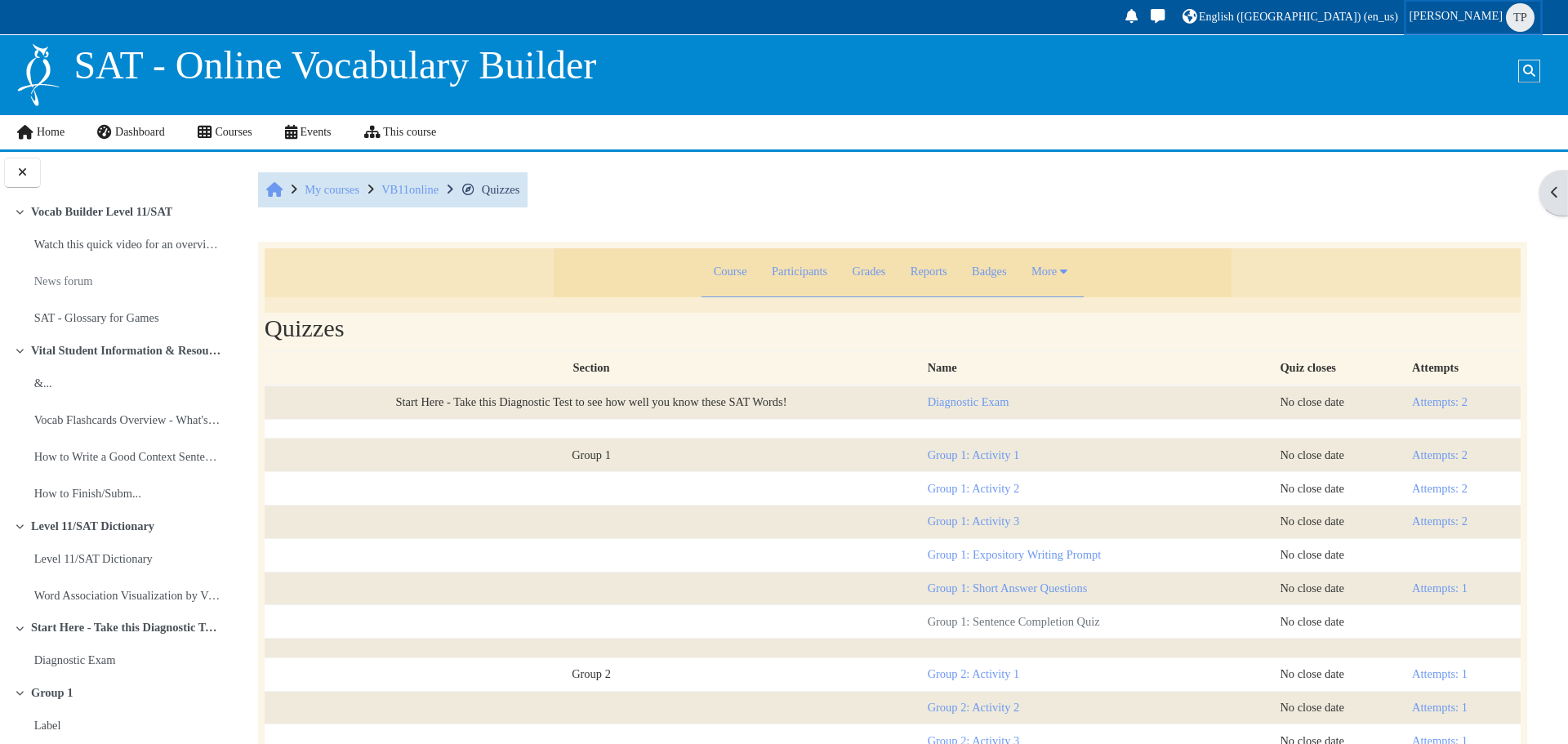
click at [1488, 15] on span "Tran Phan" at bounding box center [1456, 15] width 94 height 13
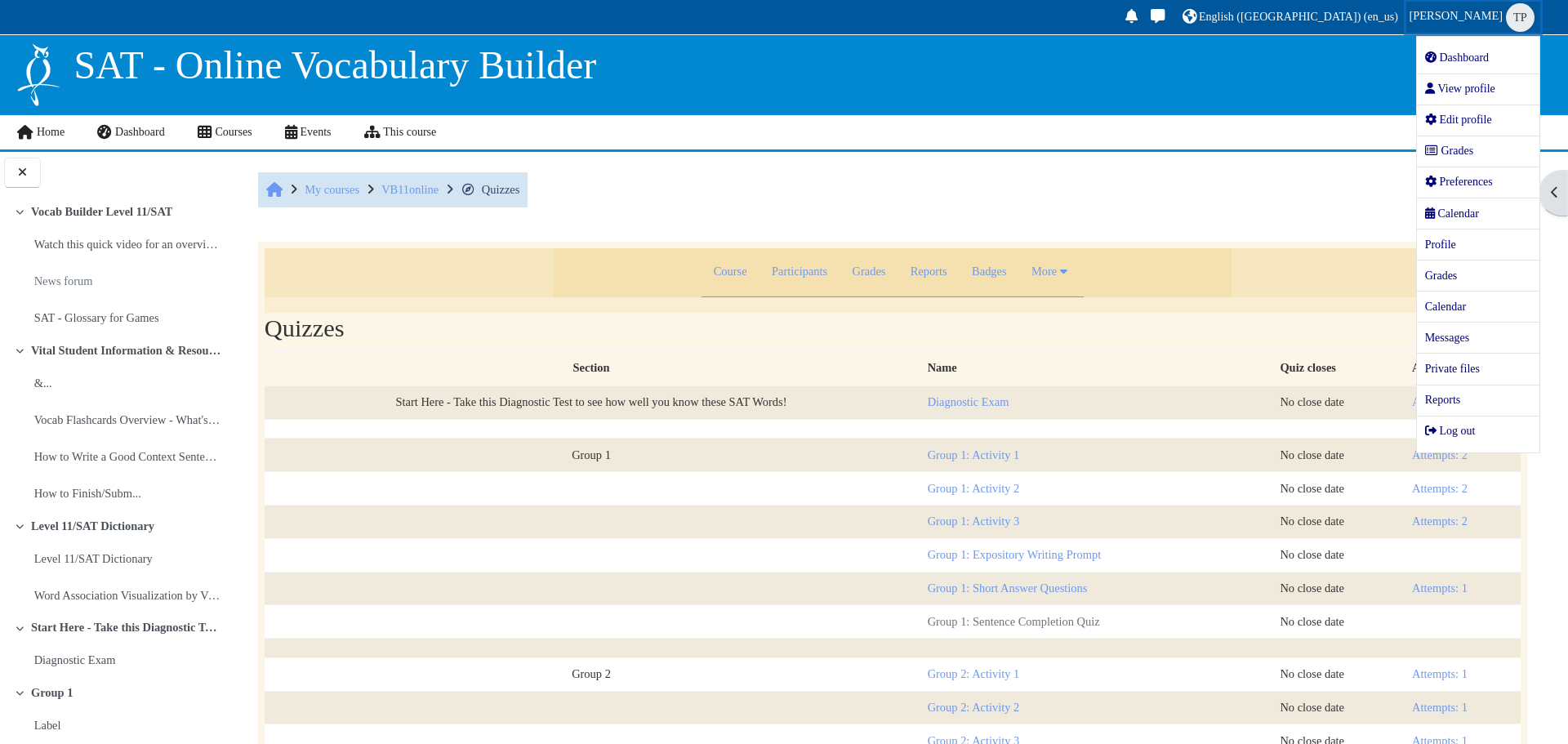
click at [1511, 13] on span "TP" at bounding box center [1520, 17] width 29 height 29
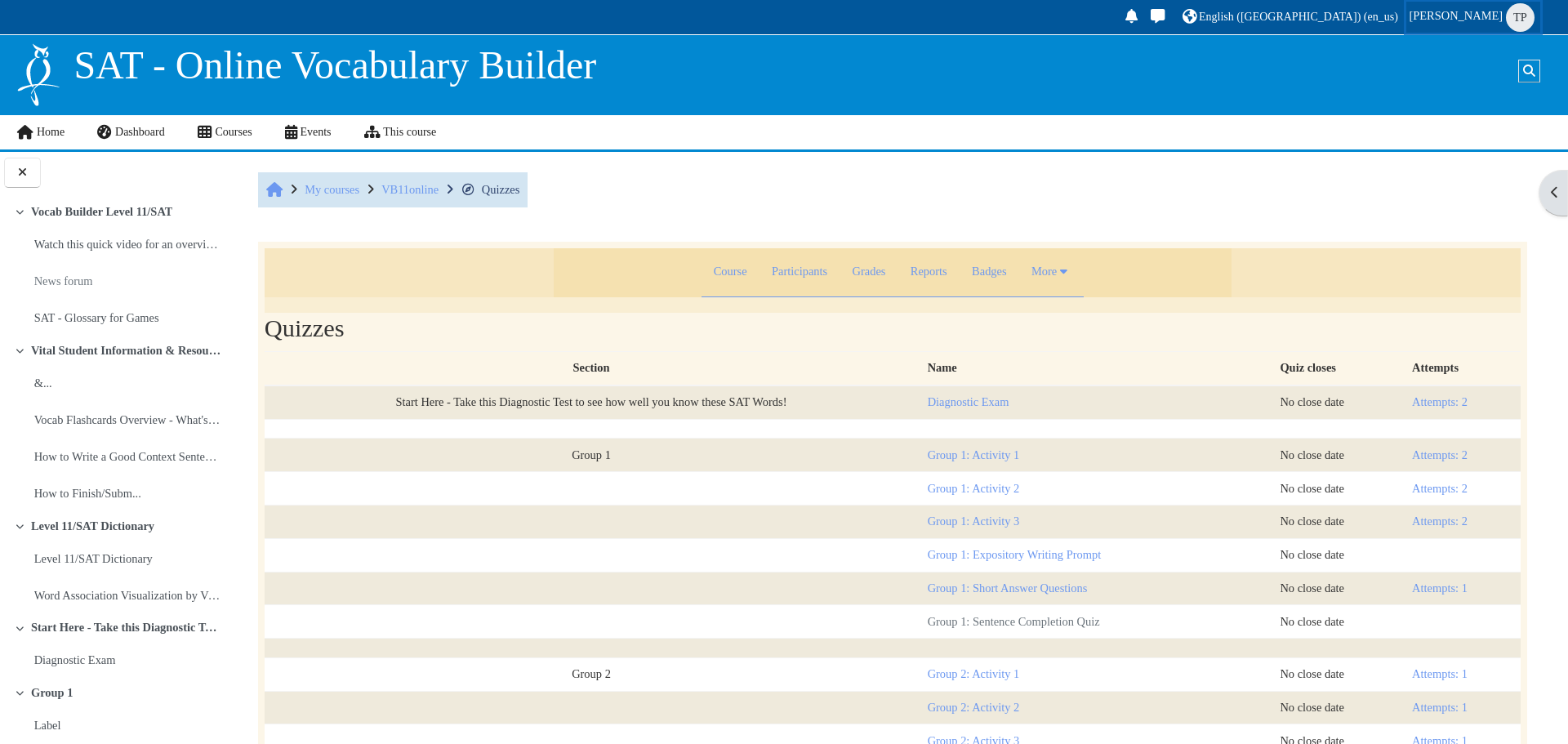
click at [1528, 20] on span "TP" at bounding box center [1520, 17] width 29 height 29
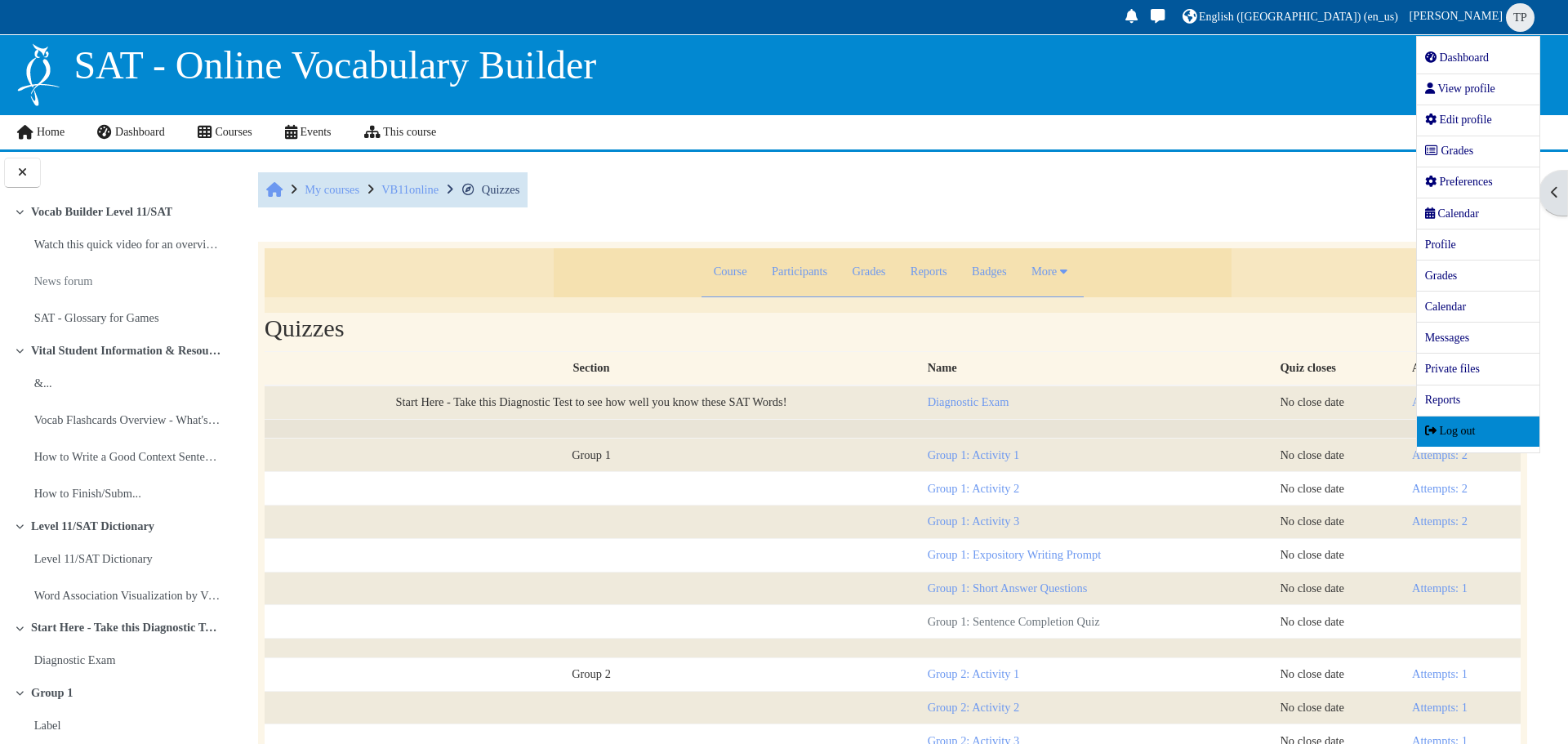
click at [1473, 429] on span "Log out" at bounding box center [1450, 430] width 51 height 12
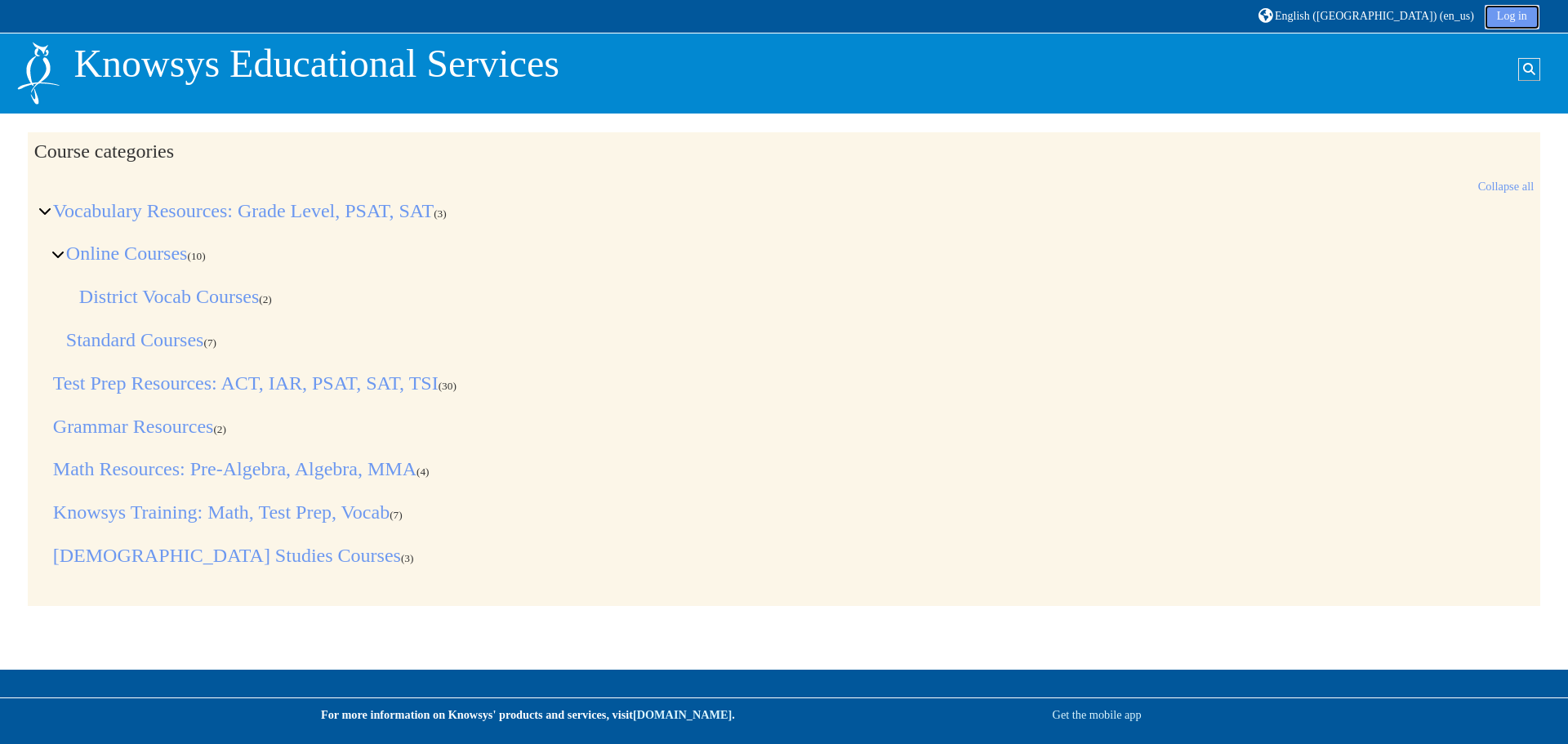
click at [1504, 24] on link "Log in" at bounding box center [1511, 17] width 55 height 25
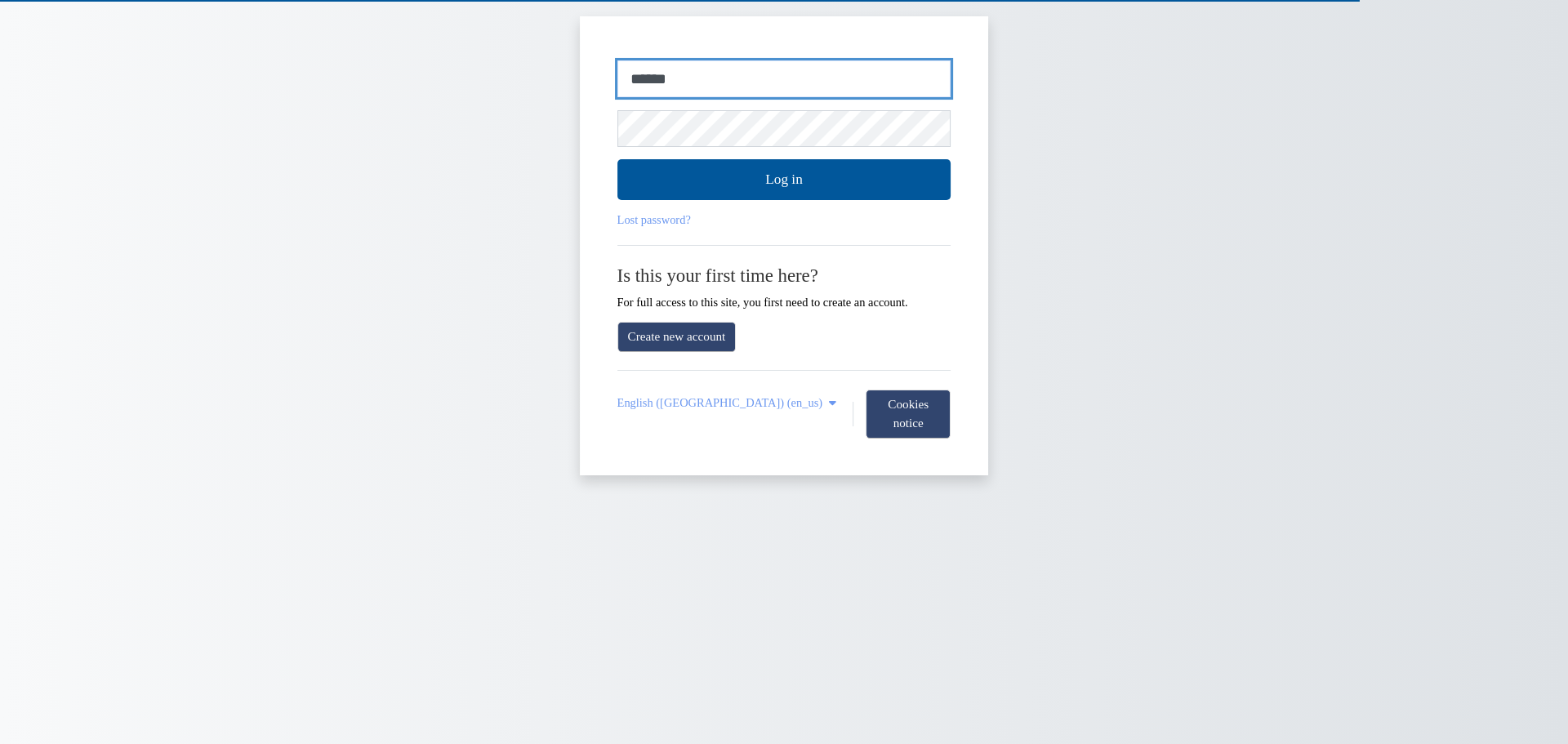
click at [815, 72] on input "******" at bounding box center [784, 79] width 334 height 37
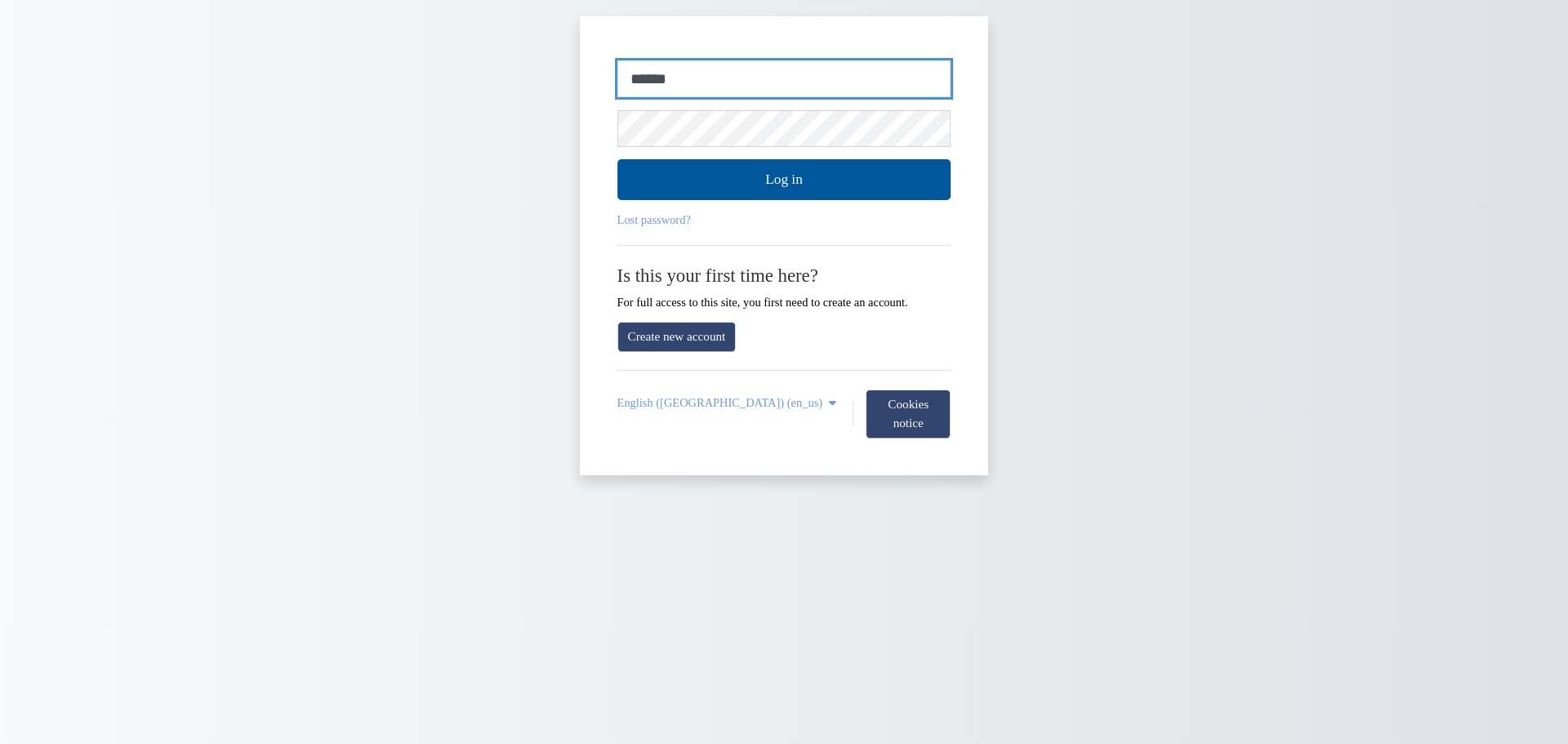
type input "******"
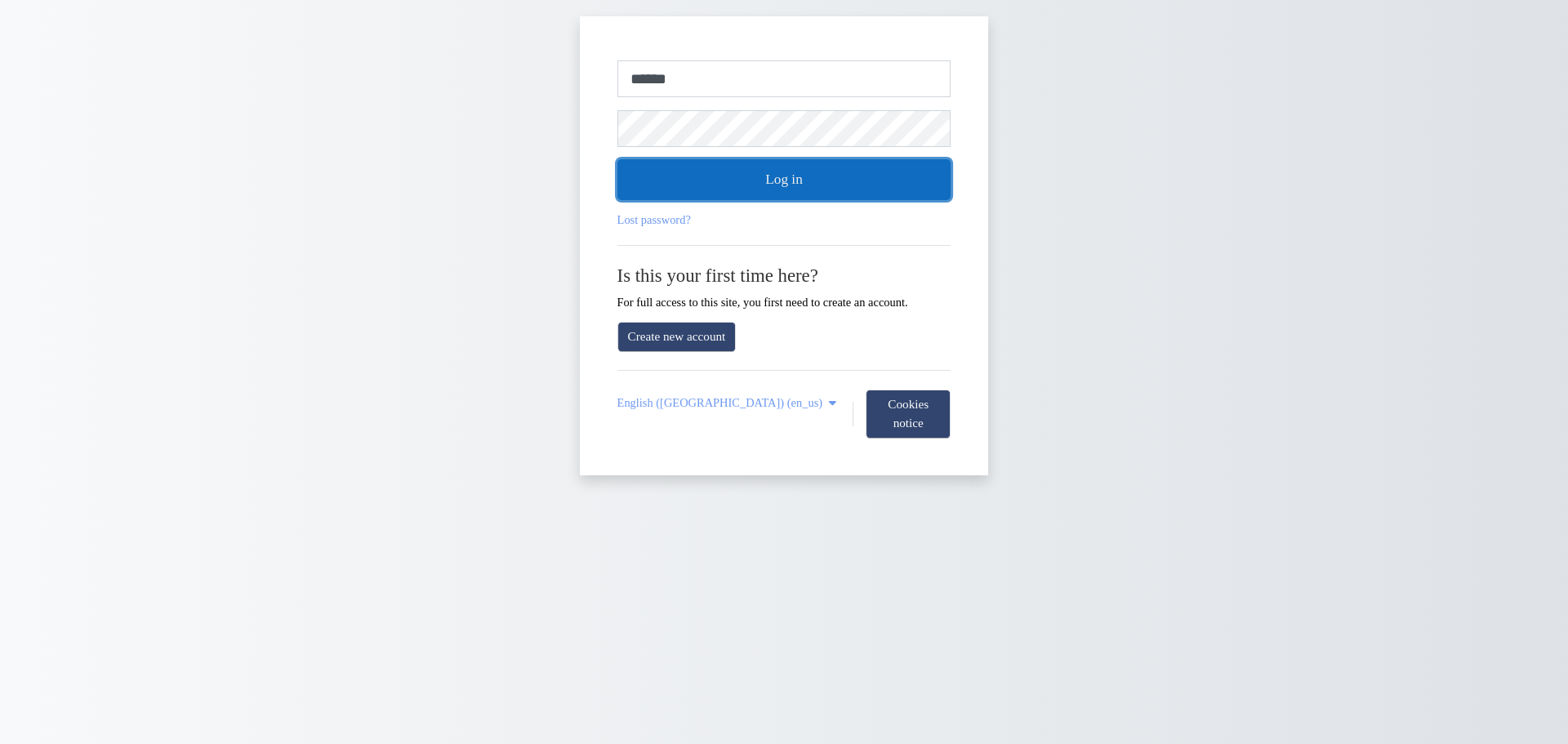
click at [785, 182] on button "Log in" at bounding box center [784, 179] width 334 height 41
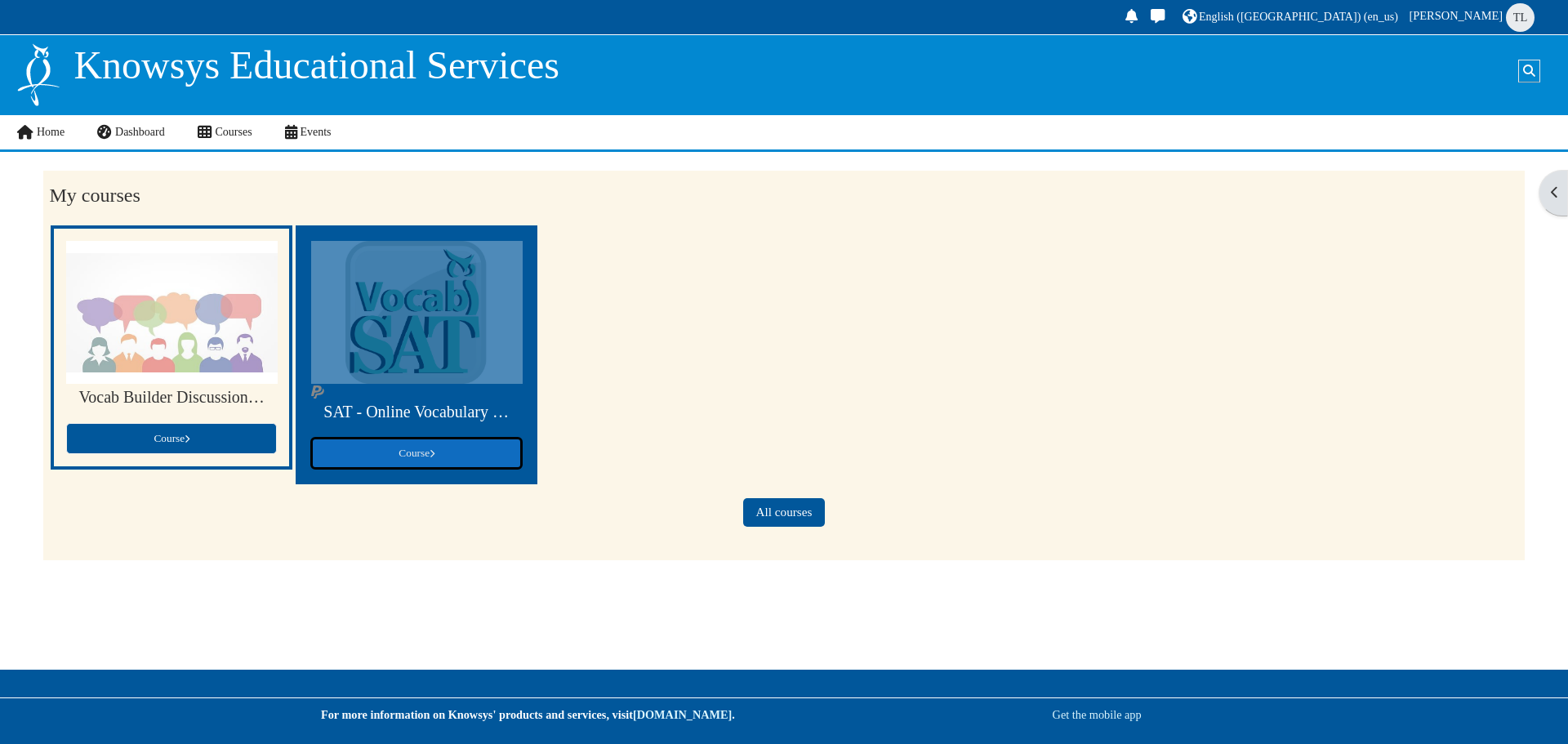
click at [443, 444] on link "Course" at bounding box center [417, 453] width 211 height 31
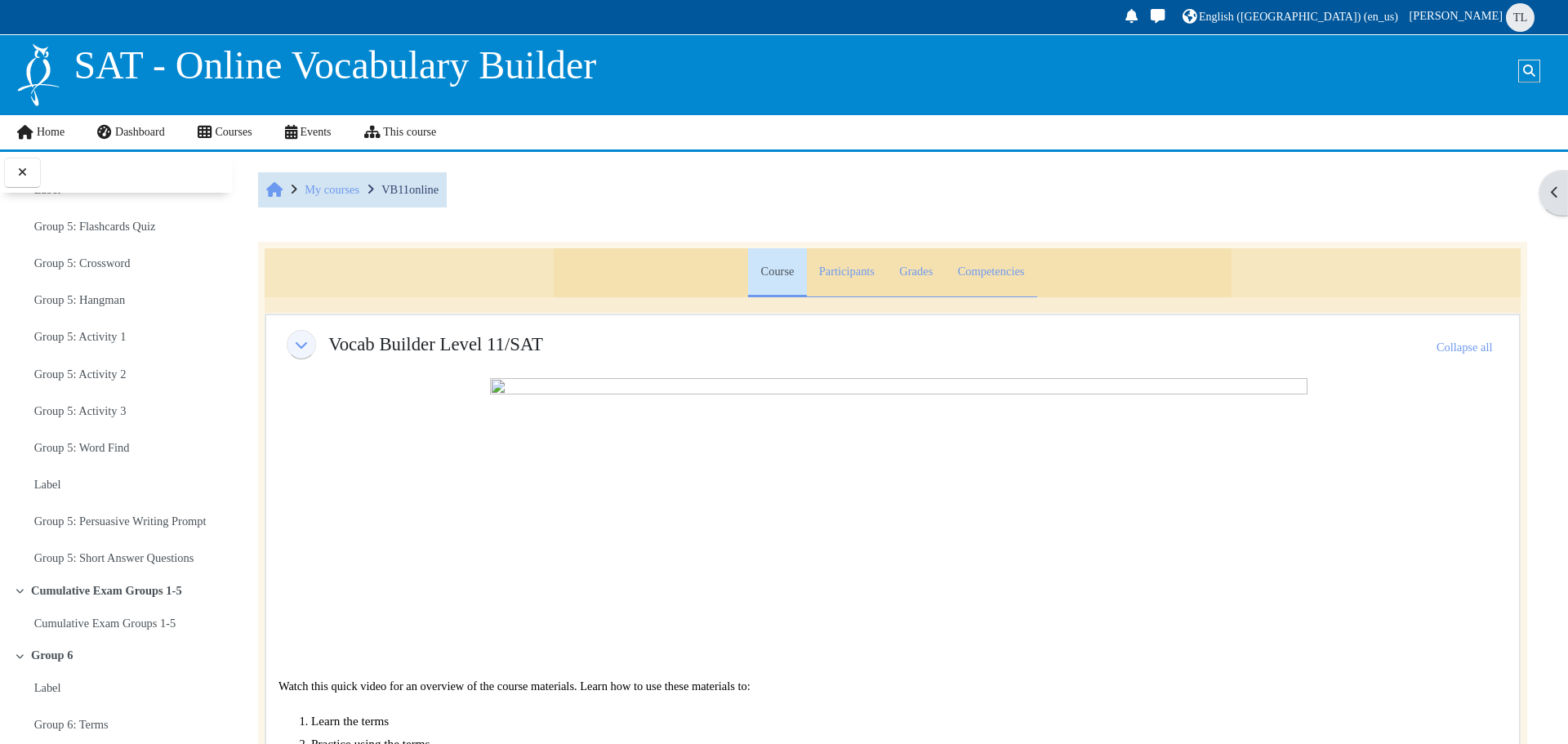
scroll to position [3265, 0]
click at [1510, 22] on span "TL" at bounding box center [1520, 17] width 29 height 29
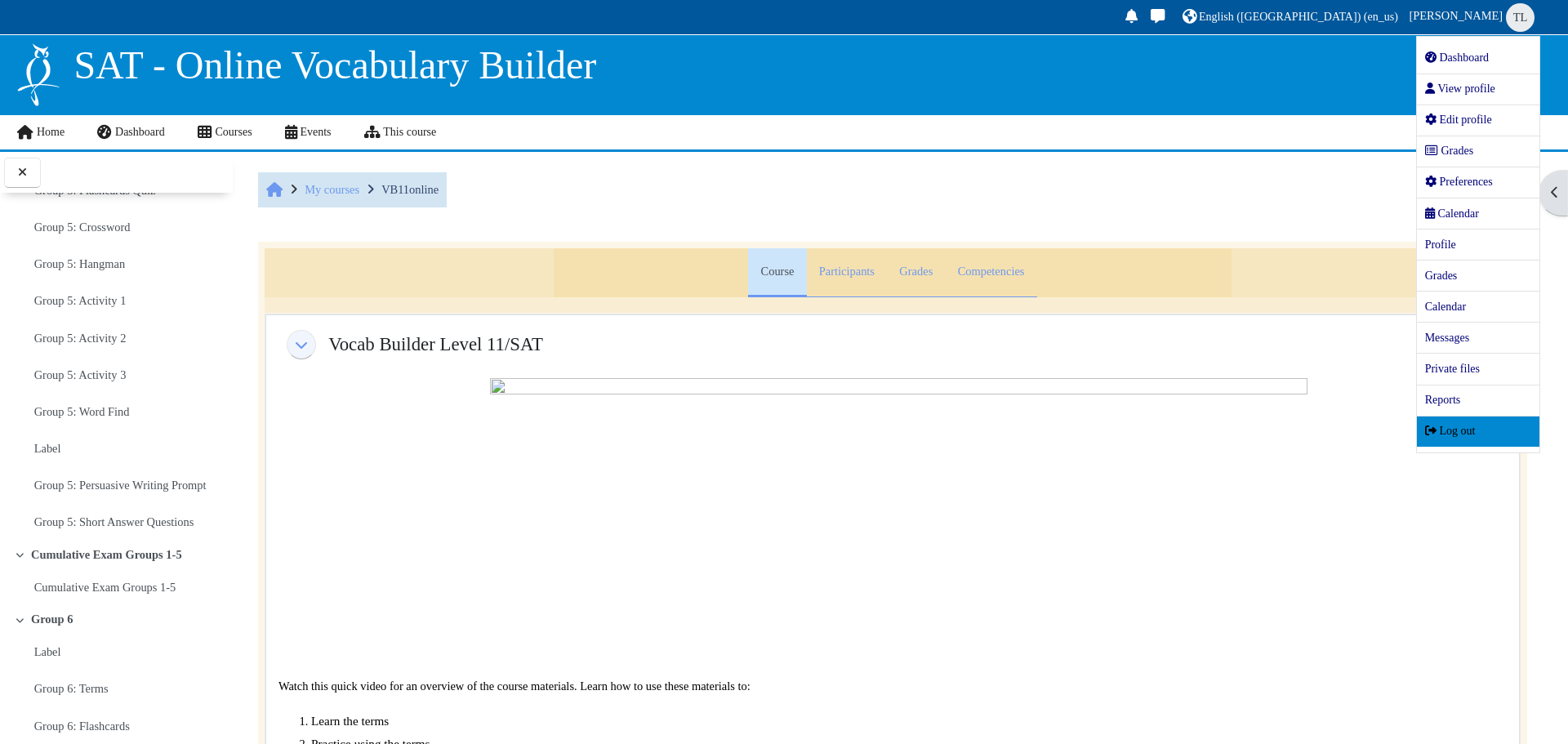
click at [1464, 435] on span "Log out" at bounding box center [1450, 430] width 51 height 12
